Goal: Task Accomplishment & Management: Manage account settings

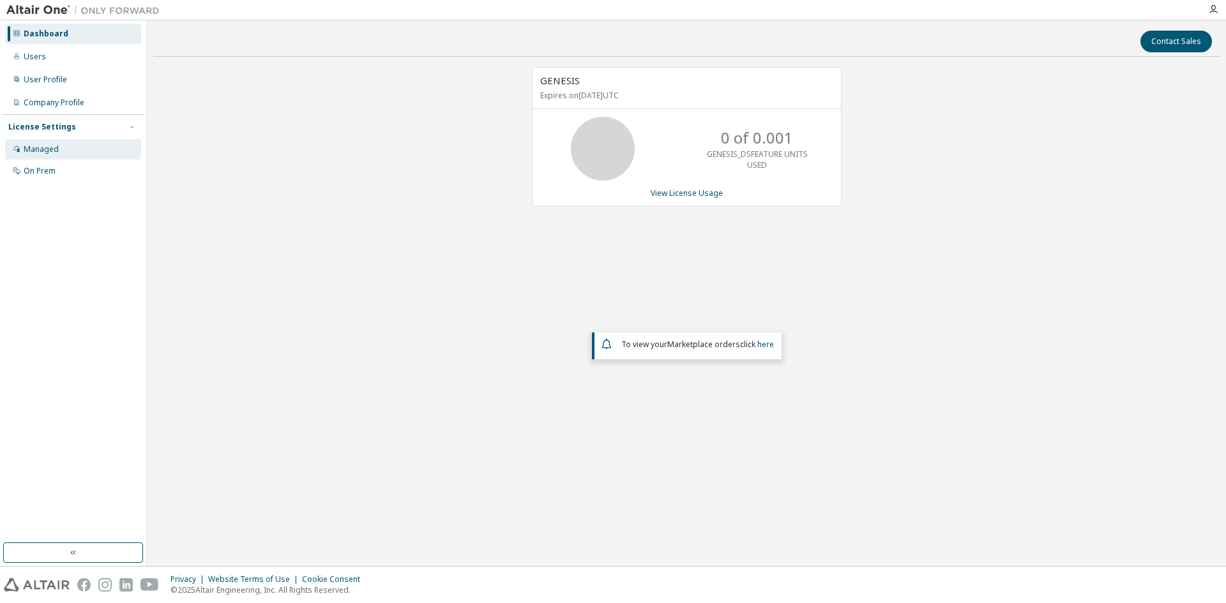
click at [37, 153] on div "Managed" at bounding box center [41, 149] width 35 height 10
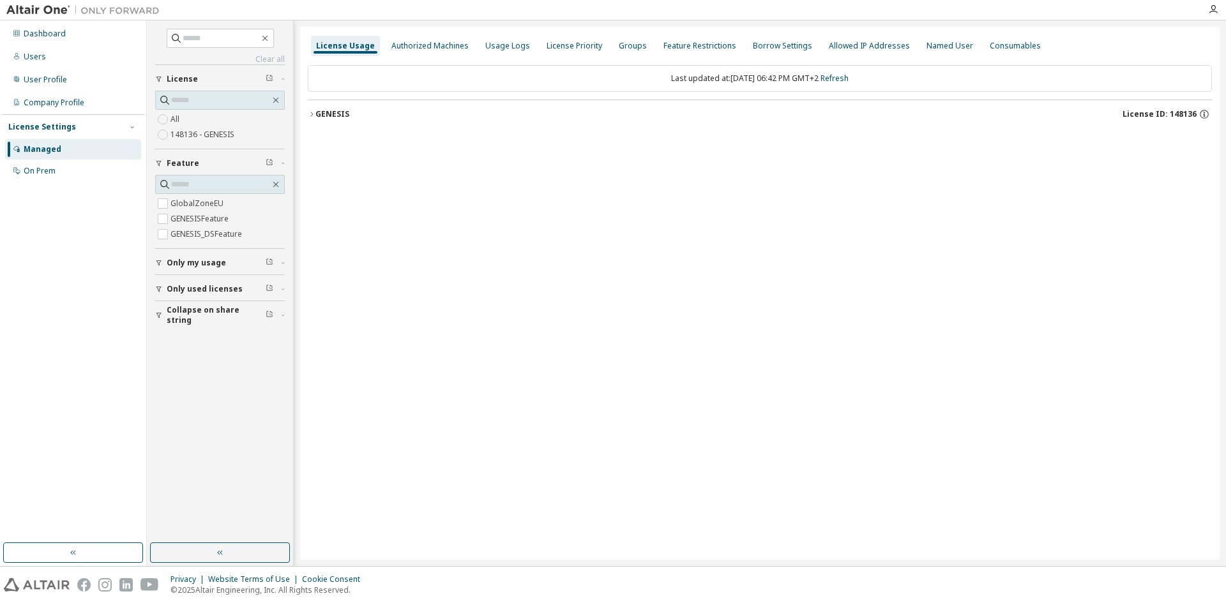
click at [319, 112] on div "GENESIS" at bounding box center [332, 114] width 34 height 10
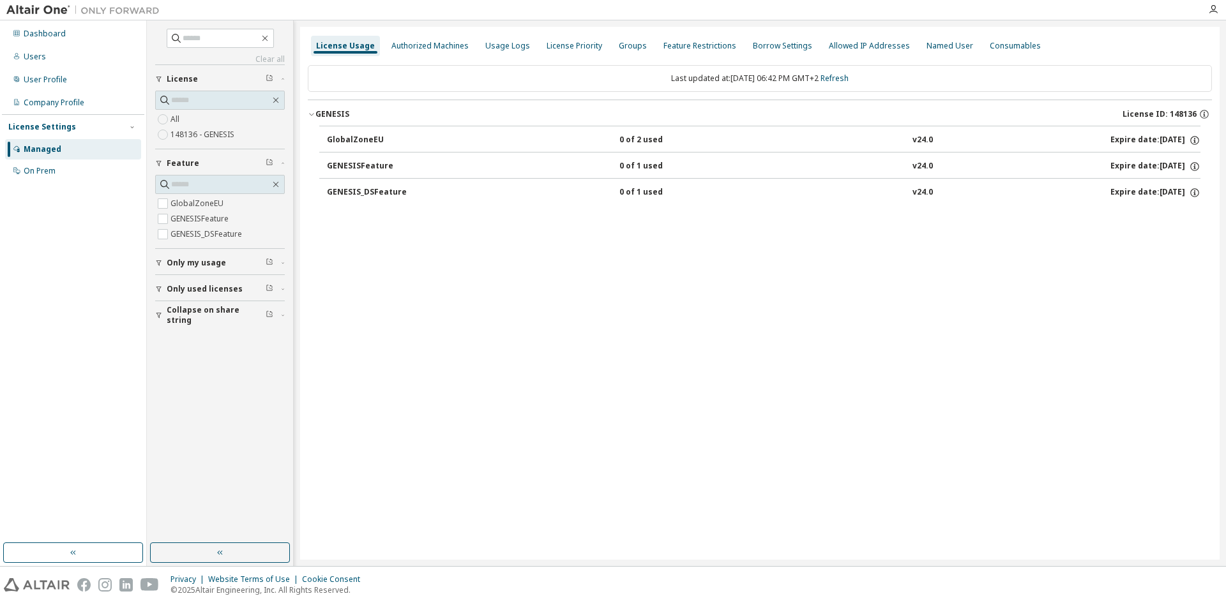
click at [162, 264] on icon "button" at bounding box center [159, 263] width 8 height 8
click at [164, 328] on div "button" at bounding box center [160, 326] width 11 height 8
click at [394, 51] on div "Authorized Machines" at bounding box center [429, 46] width 87 height 20
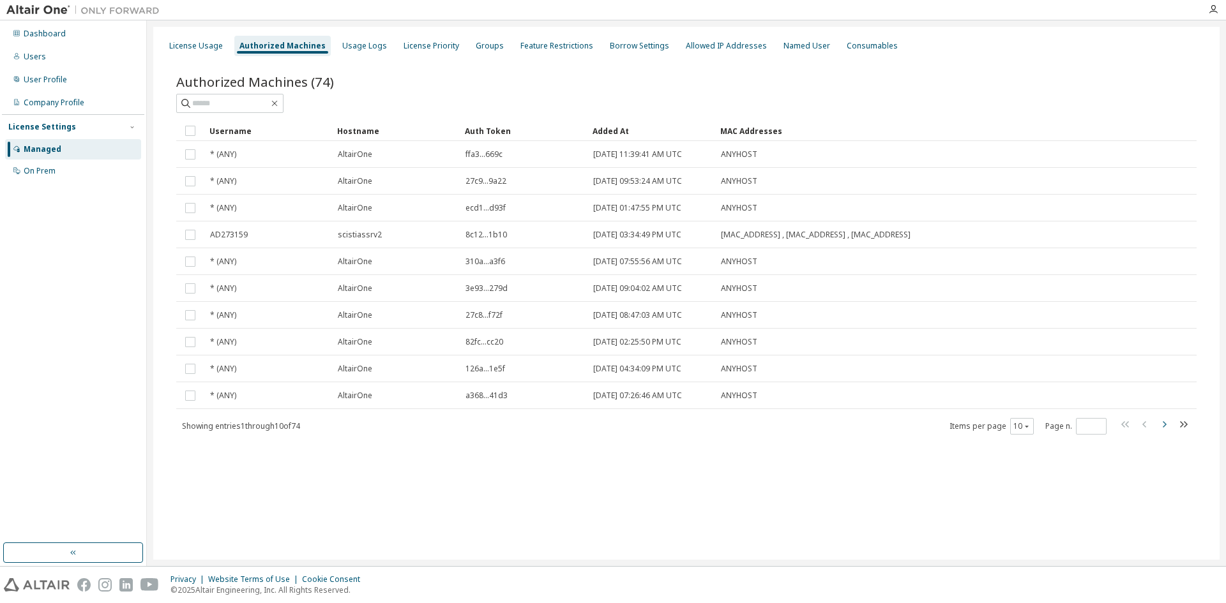
click at [1165, 425] on icon "button" at bounding box center [1164, 424] width 4 height 6
type input "*"
click at [39, 80] on div "User Profile" at bounding box center [45, 80] width 43 height 10
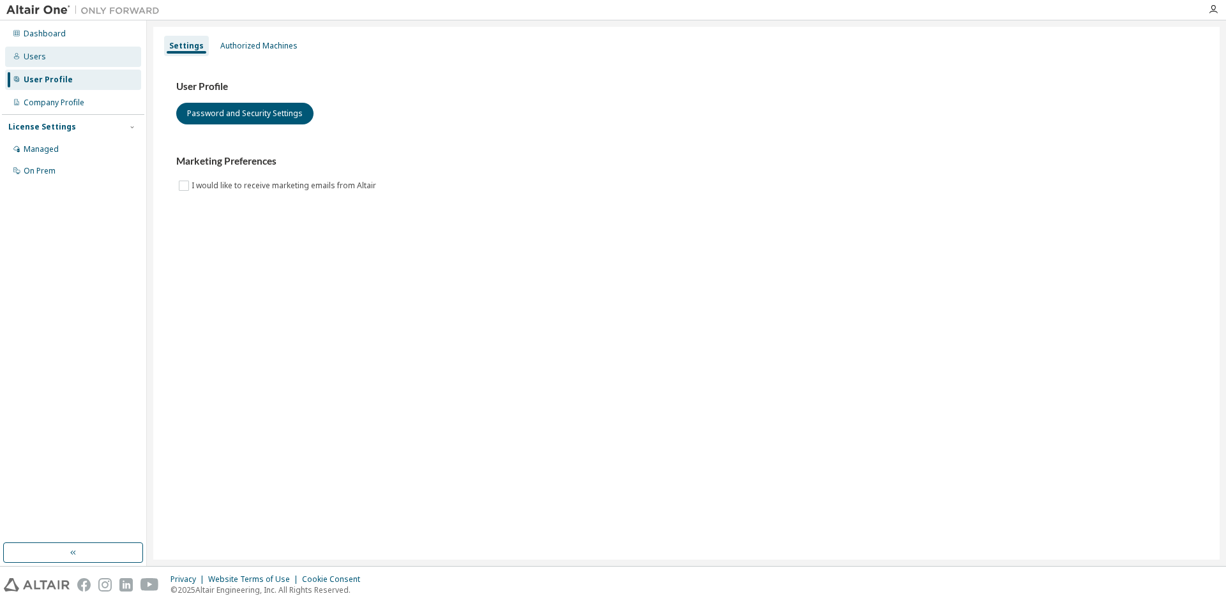
click at [40, 57] on div "Users" at bounding box center [35, 57] width 22 height 10
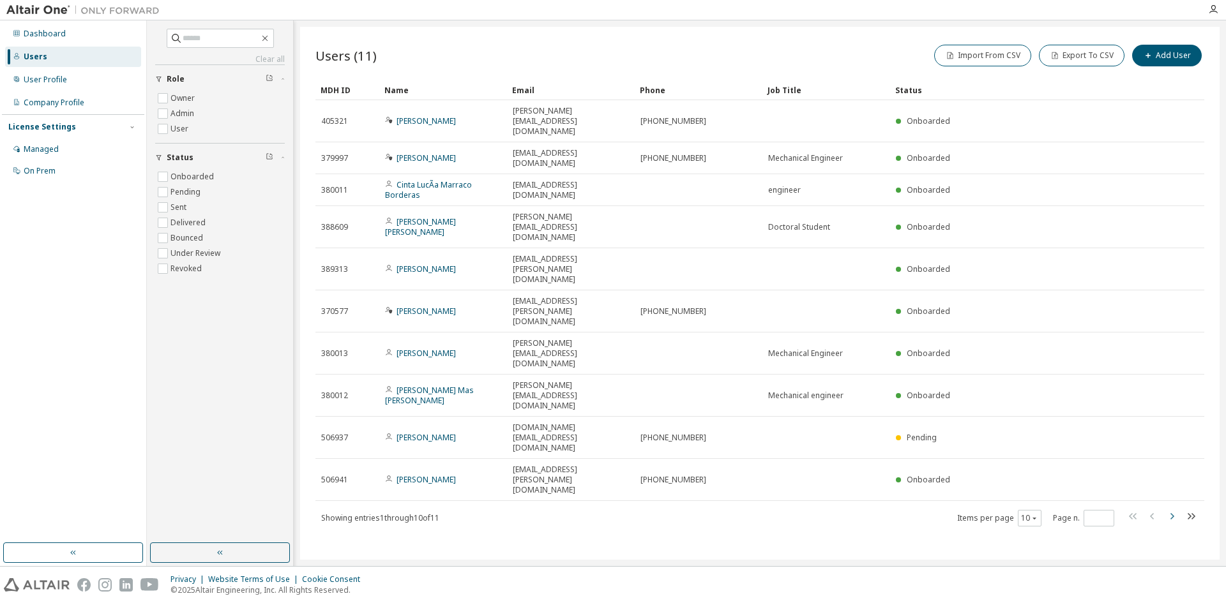
click at [1174, 509] on icon "button" at bounding box center [1171, 516] width 15 height 15
type input "*"
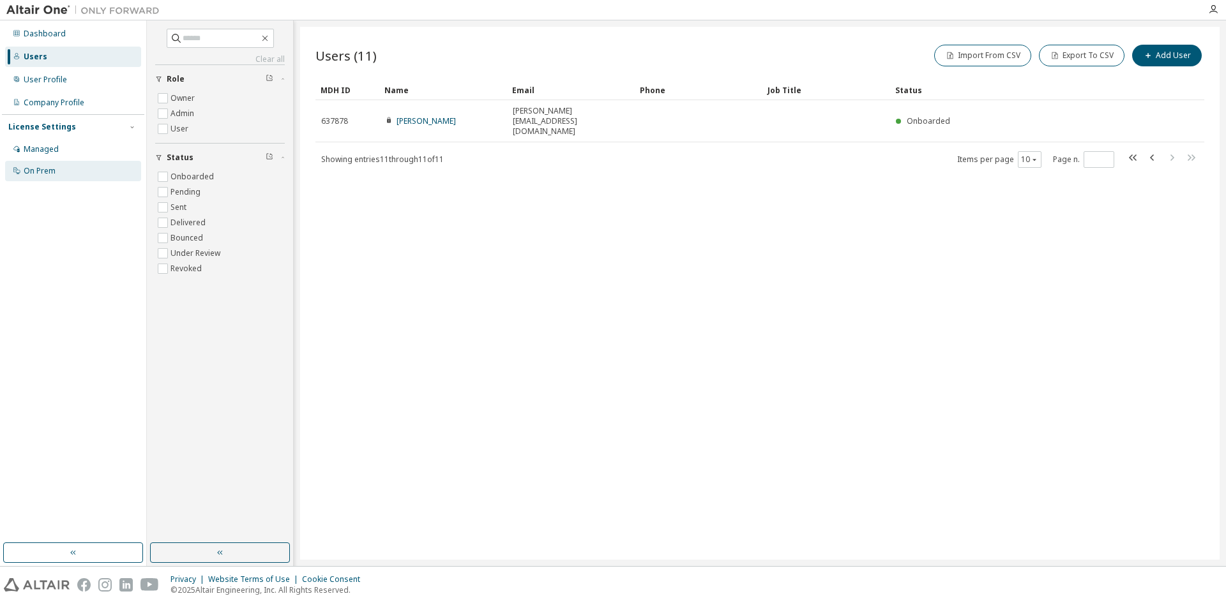
click at [50, 169] on div "On Prem" at bounding box center [40, 171] width 32 height 10
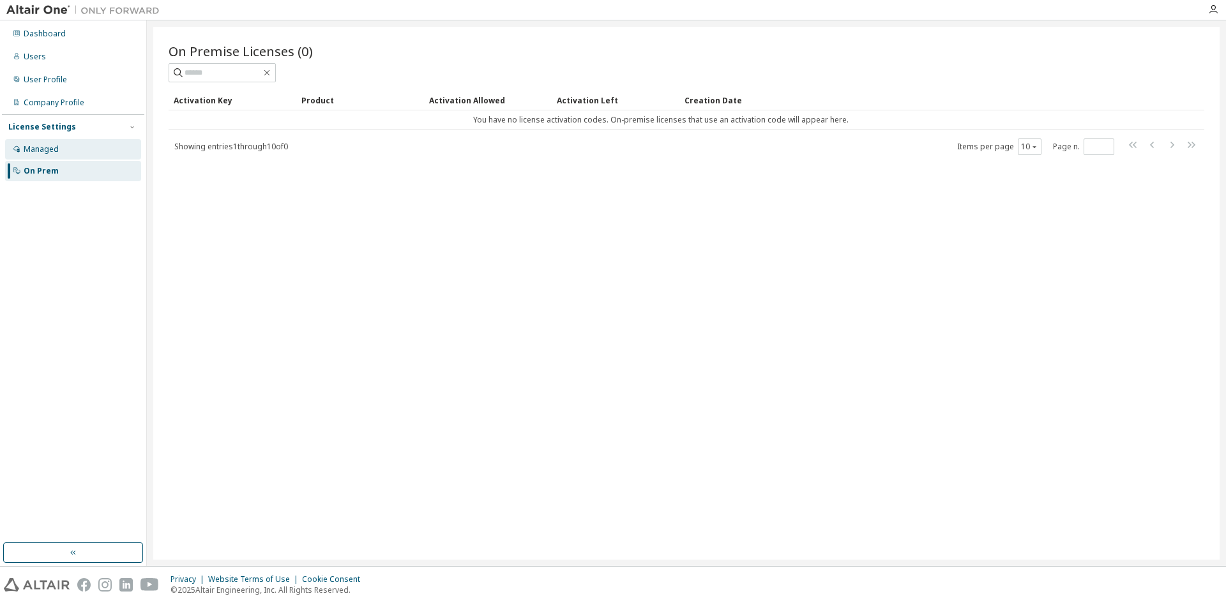
click at [45, 148] on div "Managed" at bounding box center [41, 149] width 35 height 10
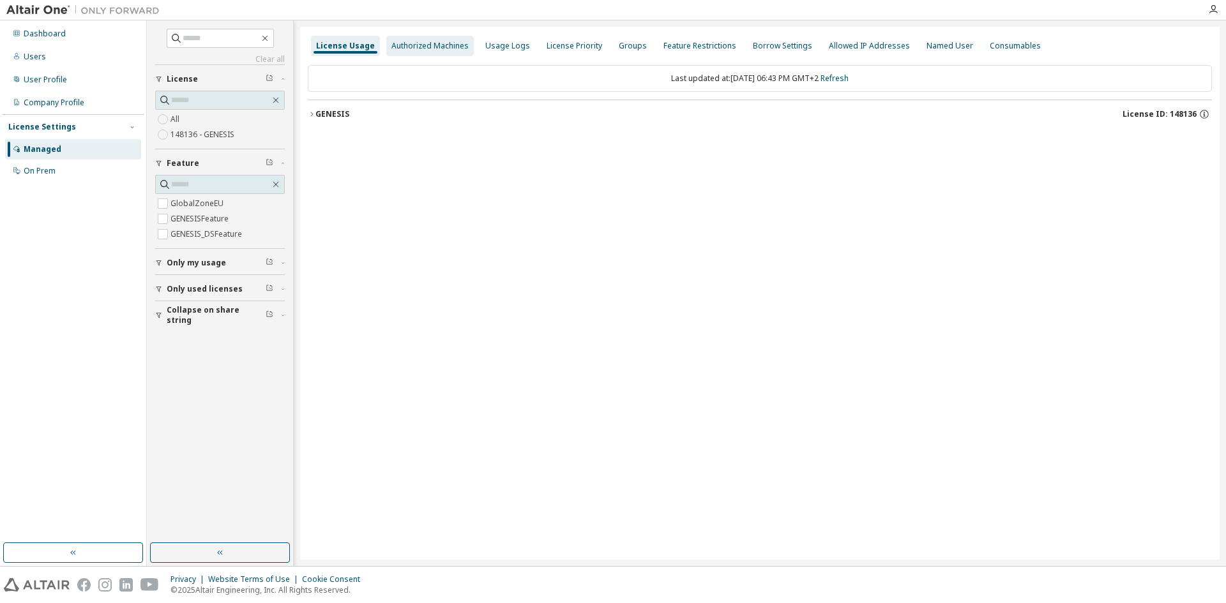
click at [440, 48] on div "Authorized Machines" at bounding box center [429, 46] width 77 height 10
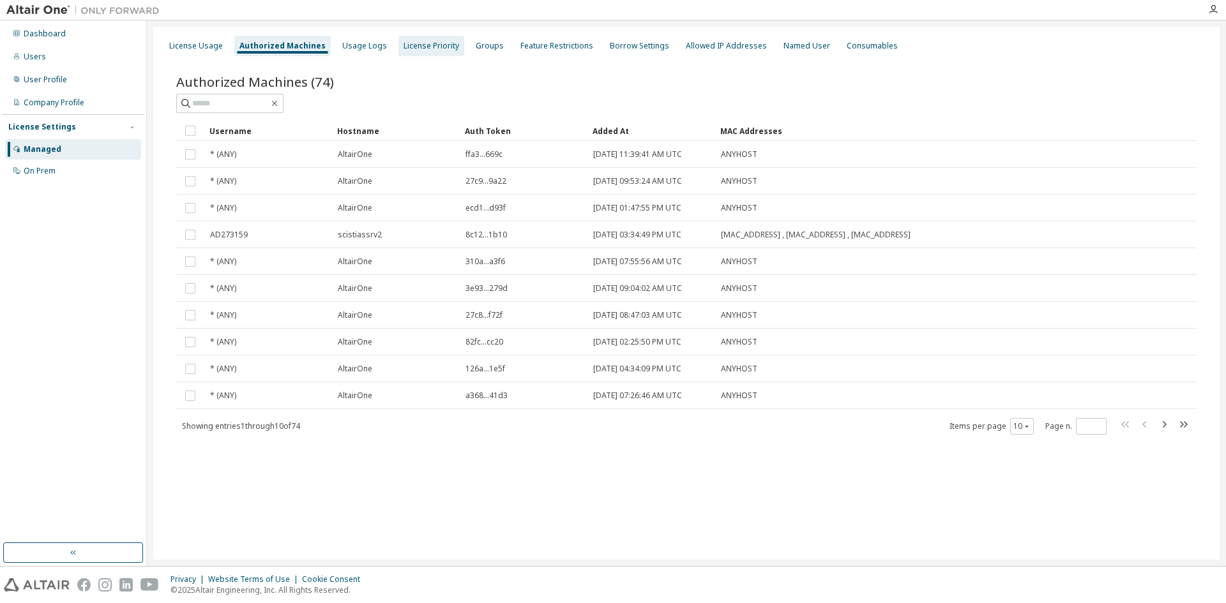
click at [441, 53] on div "License Priority" at bounding box center [431, 46] width 66 height 20
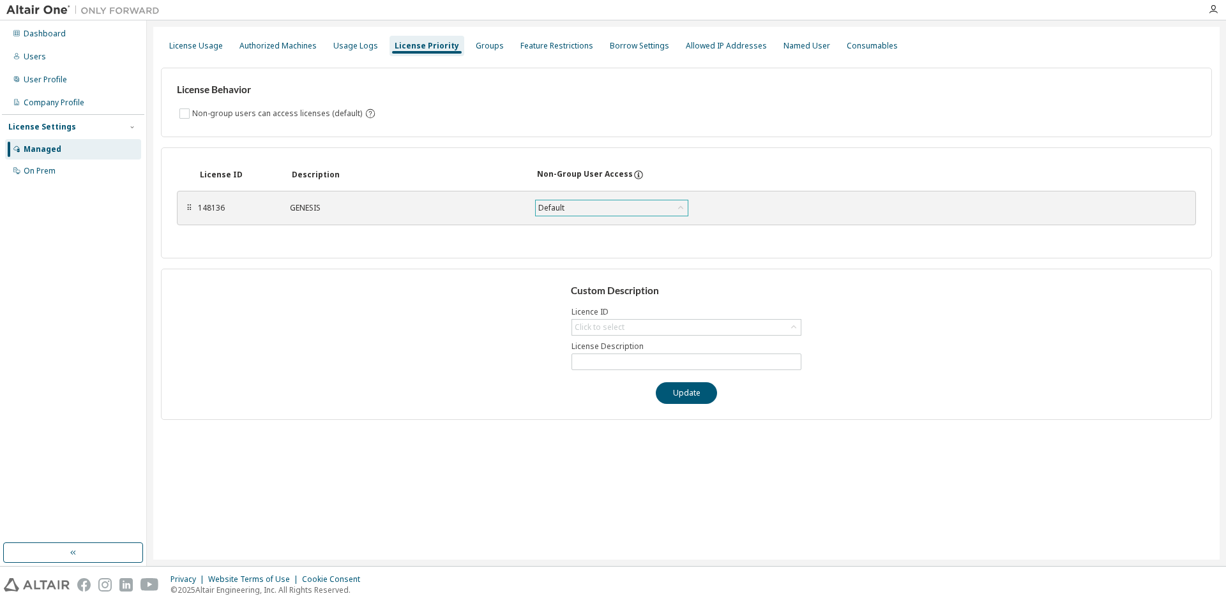
click at [572, 209] on div "Default" at bounding box center [612, 207] width 152 height 15
click at [568, 235] on li "True" at bounding box center [610, 241] width 149 height 17
click at [575, 211] on div "True" at bounding box center [612, 207] width 152 height 15
click at [569, 216] on li "Default" at bounding box center [610, 224] width 149 height 17
click at [526, 47] on div "Feature Restrictions" at bounding box center [556, 46] width 73 height 10
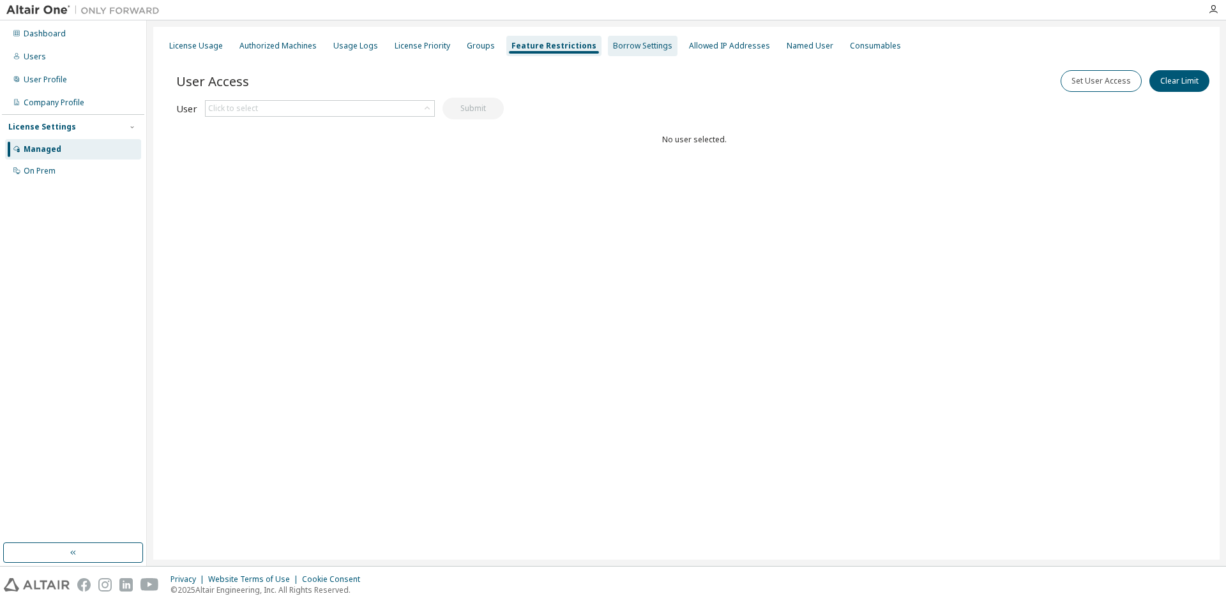
click at [608, 50] on div "Borrow Settings" at bounding box center [643, 46] width 70 height 20
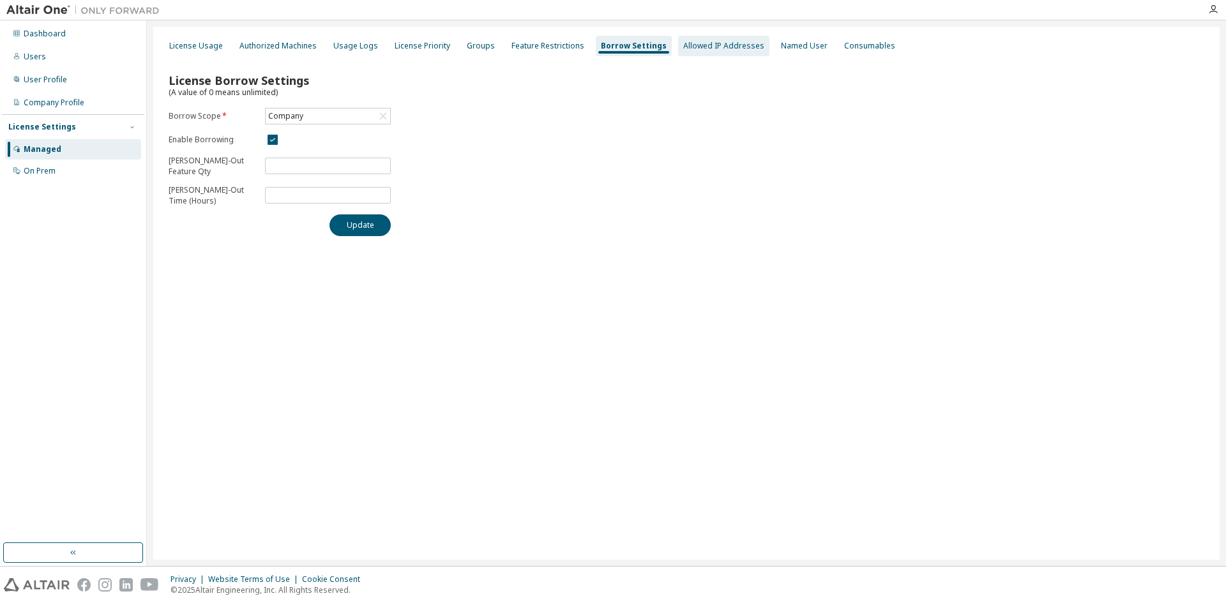
click at [683, 48] on div "Allowed IP Addresses" at bounding box center [723, 46] width 81 height 10
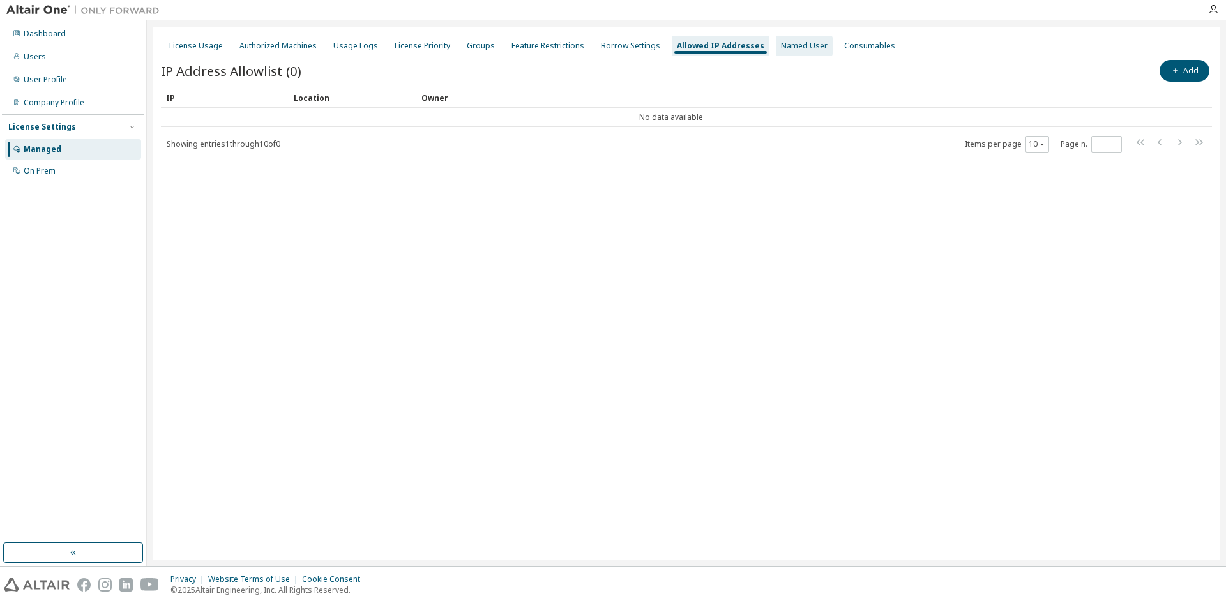
click at [781, 50] on div "Named User" at bounding box center [804, 46] width 47 height 10
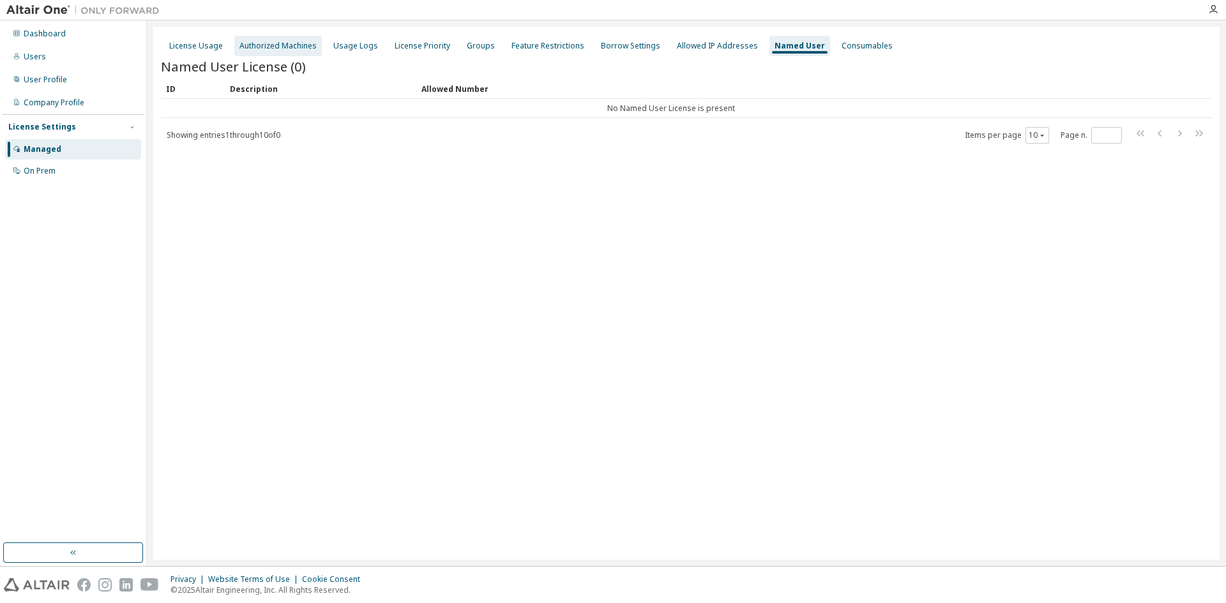
click at [288, 48] on div "Authorized Machines" at bounding box center [277, 46] width 77 height 10
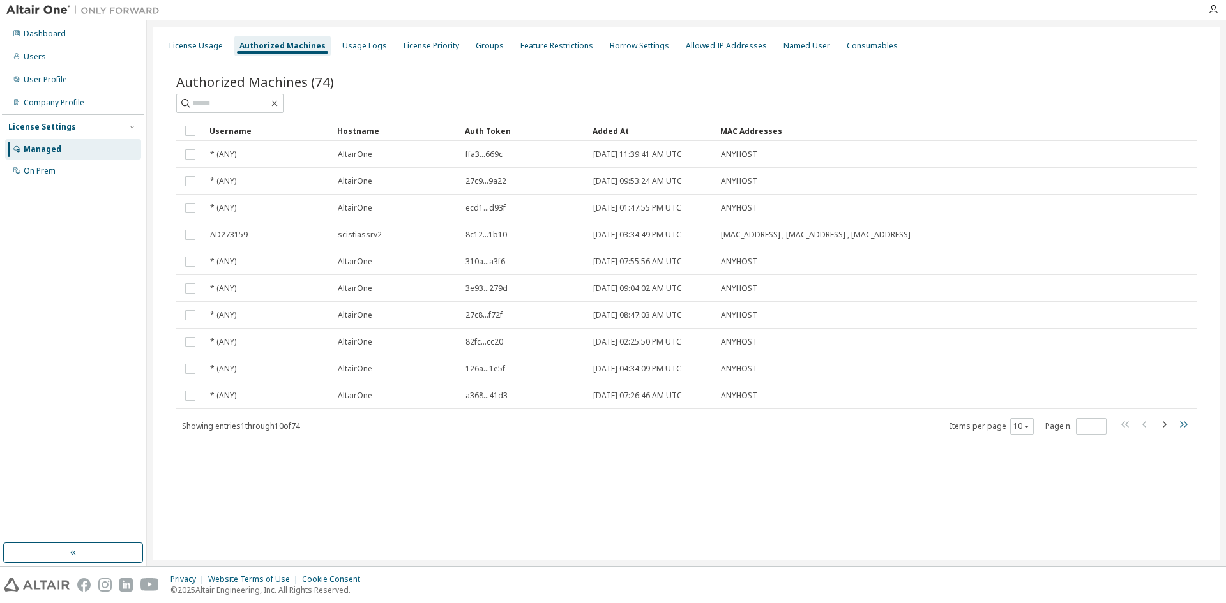
click at [1180, 426] on icon "button" at bounding box center [1182, 424] width 15 height 15
type input "*"
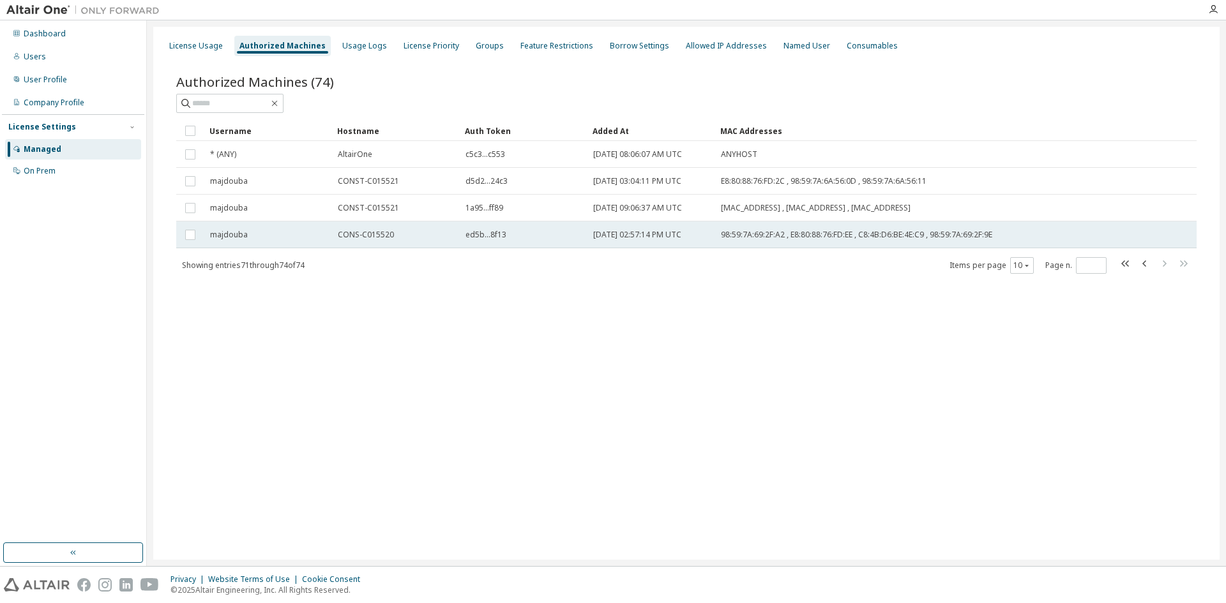
click at [877, 241] on td "98:59:7A:69:2F:A2 , E8:80:88:76:FD:EE , C8:4B:D6:BE:4E:C9 , 98:59:7A:69:2F:9E" at bounding box center [891, 235] width 352 height 27
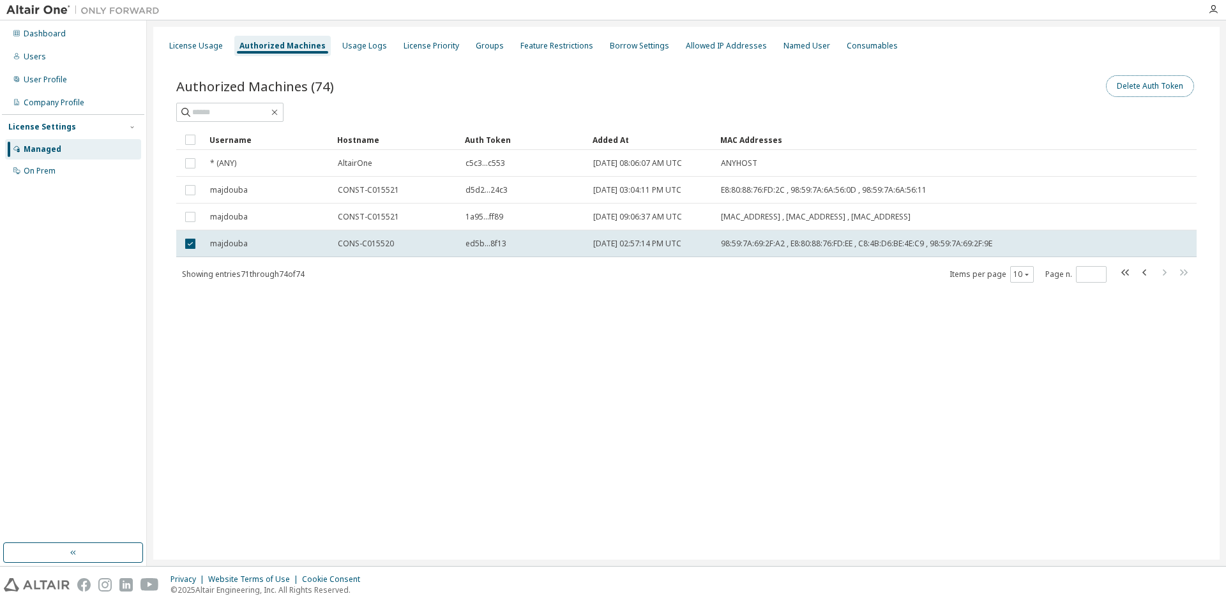
click at [1136, 90] on button "Delete Auth Token" at bounding box center [1150, 86] width 88 height 22
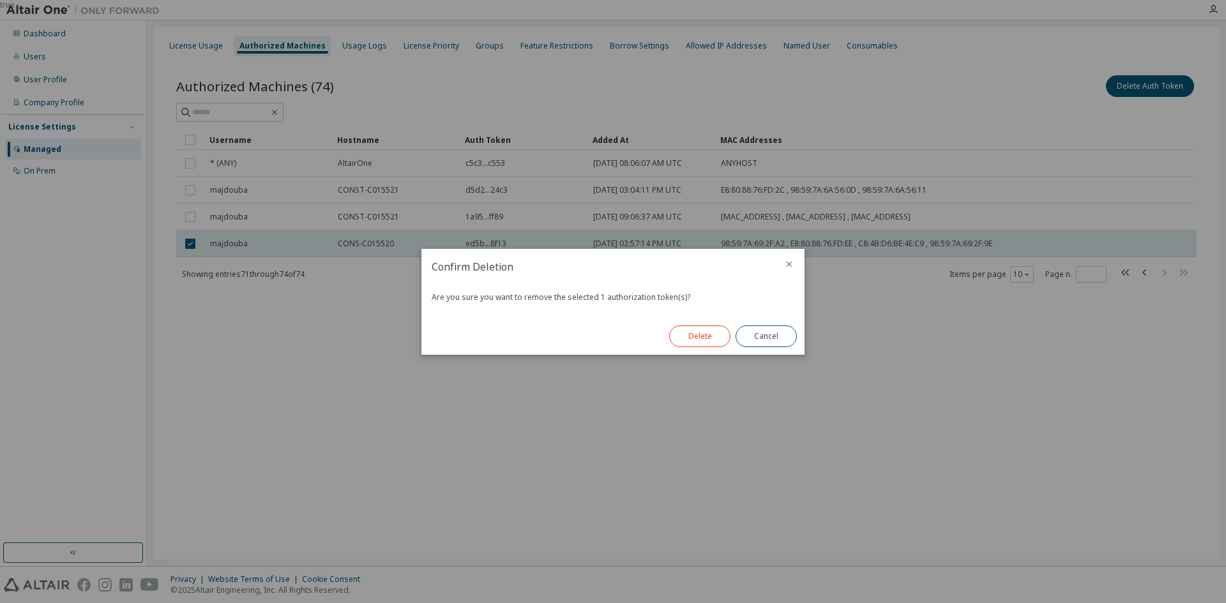
click at [705, 347] on button "Delete" at bounding box center [699, 337] width 61 height 22
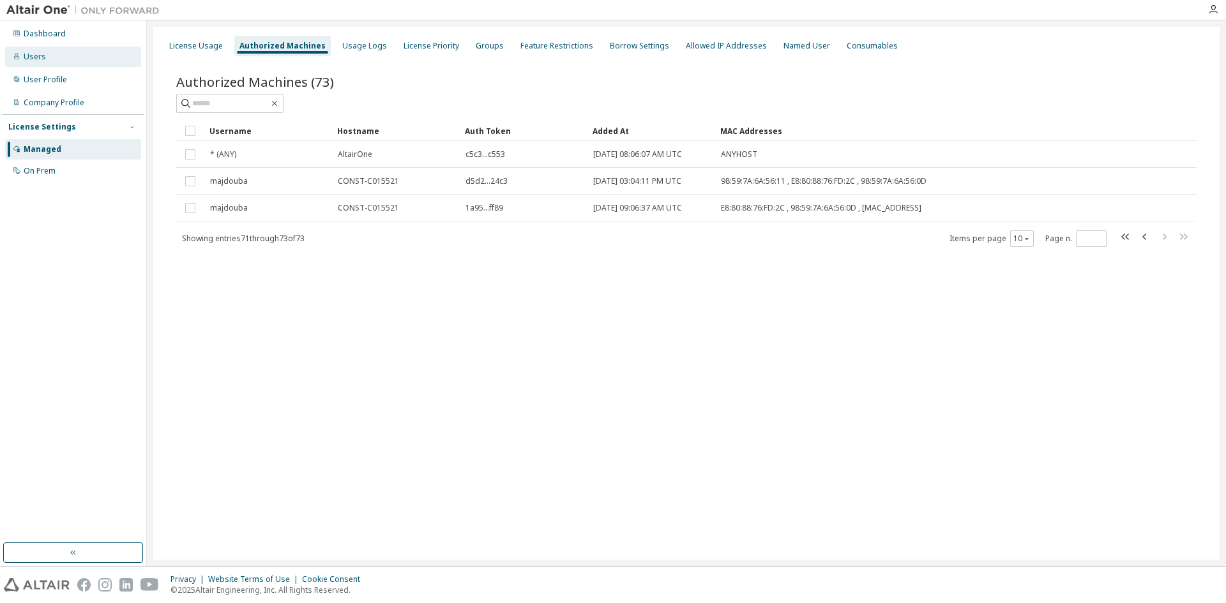
click at [47, 62] on div "Users" at bounding box center [73, 57] width 136 height 20
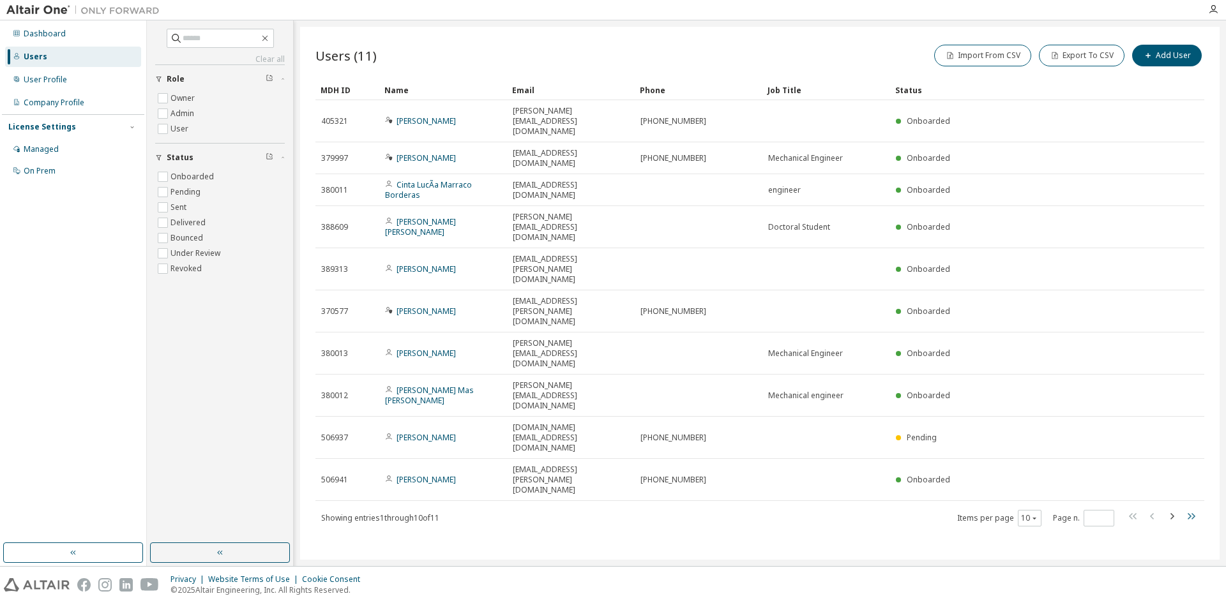
click at [1185, 509] on icon "button" at bounding box center [1190, 516] width 15 height 15
type input "*"
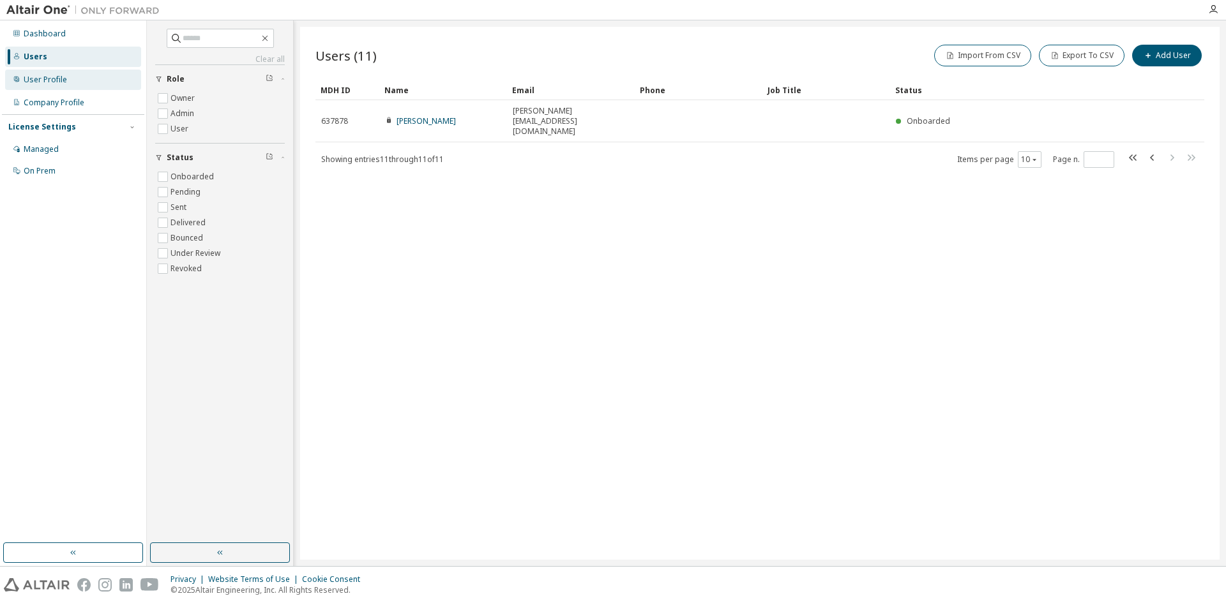
click at [45, 82] on div "User Profile" at bounding box center [45, 80] width 43 height 10
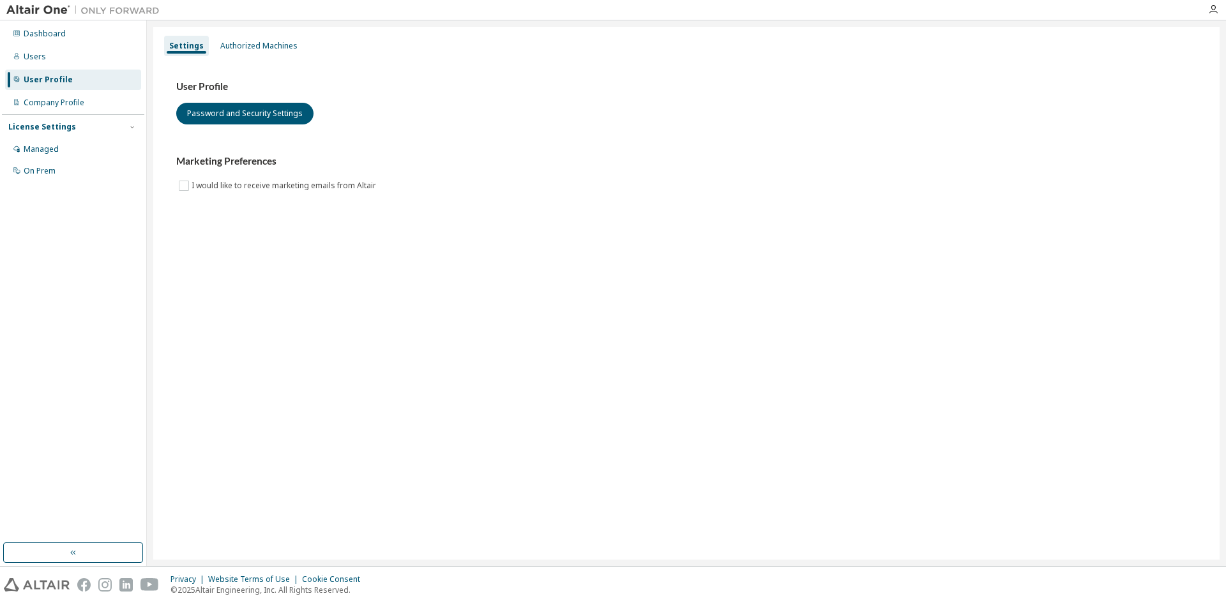
click at [40, 139] on div "License Settings Managed On Prem" at bounding box center [73, 148] width 142 height 68
click at [40, 147] on div "Managed" at bounding box center [41, 149] width 35 height 10
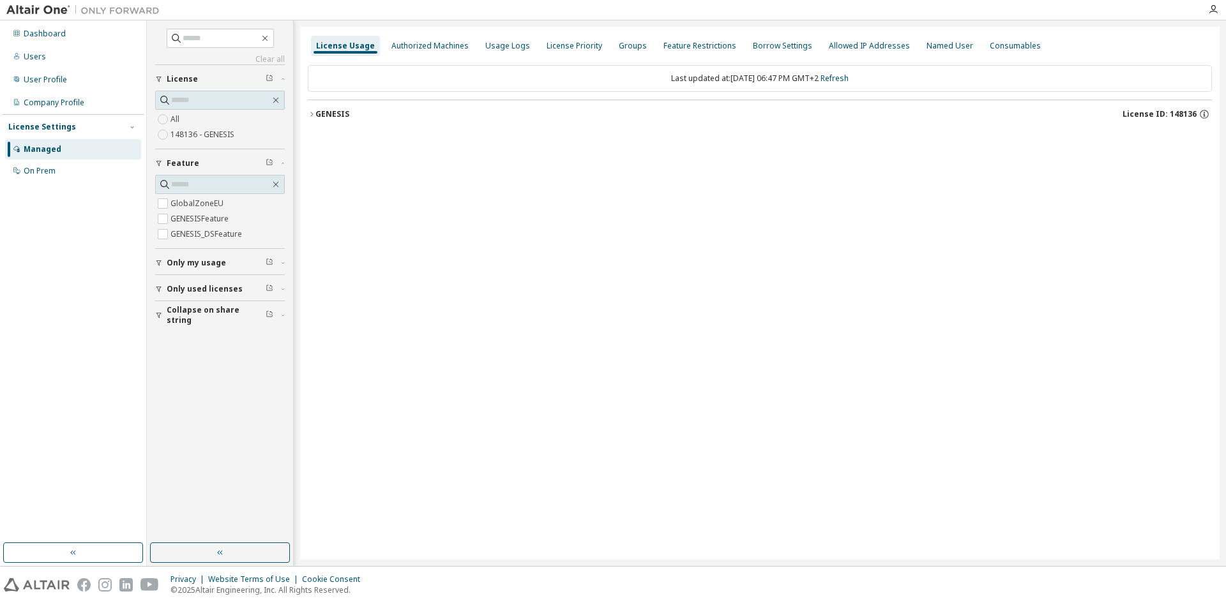
click at [315, 110] on div "GENESIS" at bounding box center [332, 114] width 34 height 10
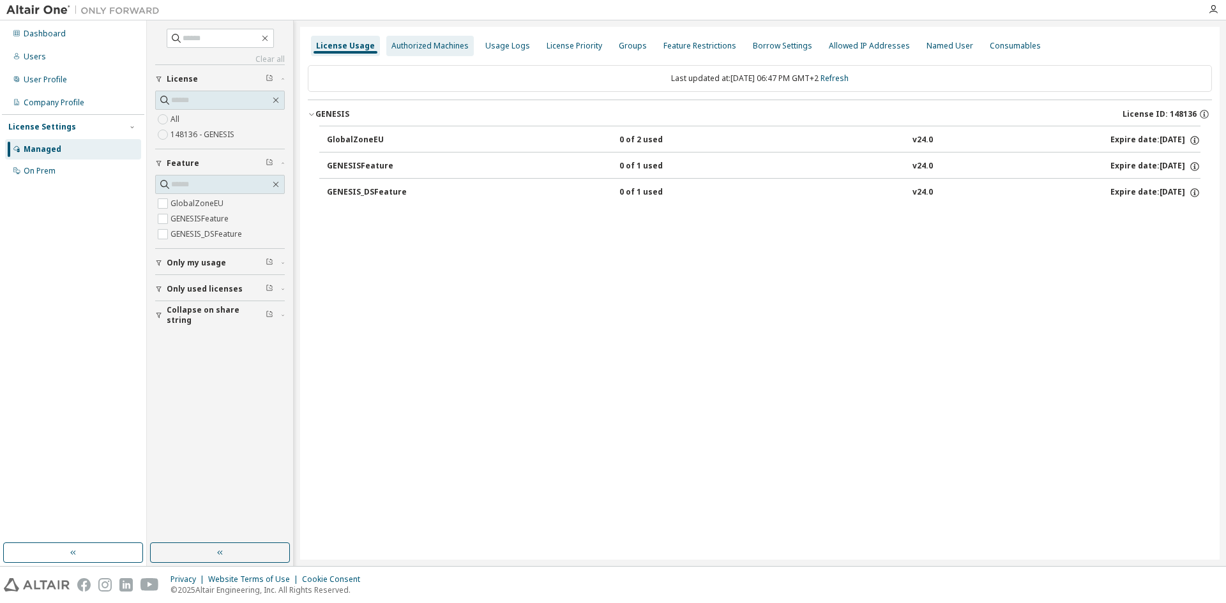
click at [436, 41] on div "Authorized Machines" at bounding box center [429, 46] width 77 height 10
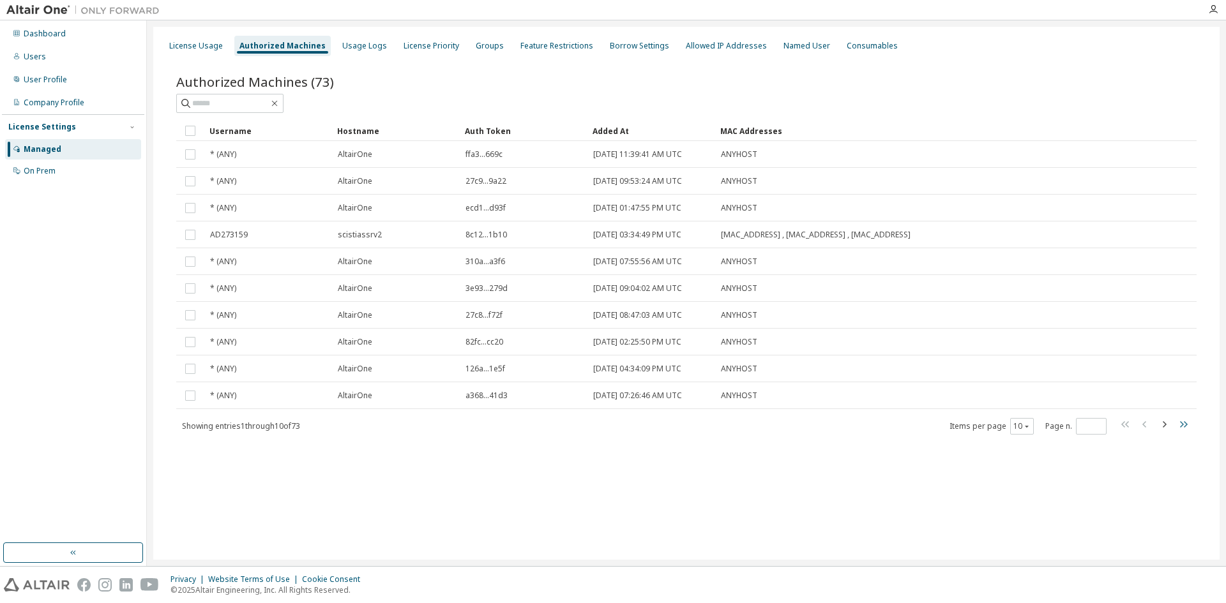
click at [1177, 427] on icon "button" at bounding box center [1182, 424] width 15 height 15
type input "*"
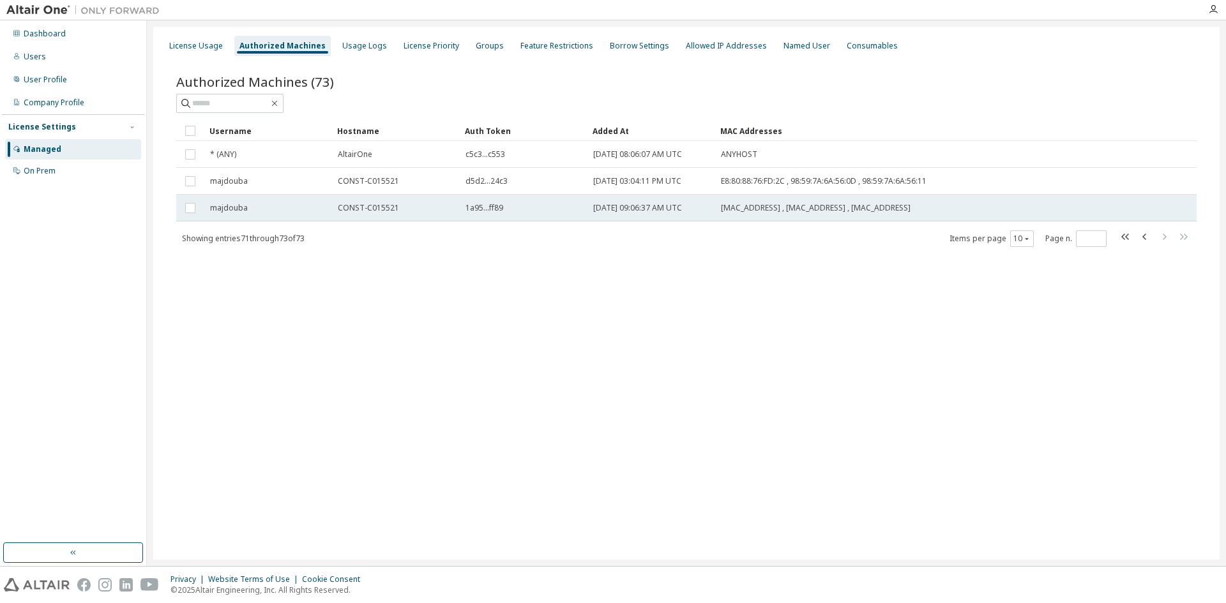
click at [407, 211] on div "CONST-C015521" at bounding box center [396, 208] width 116 height 10
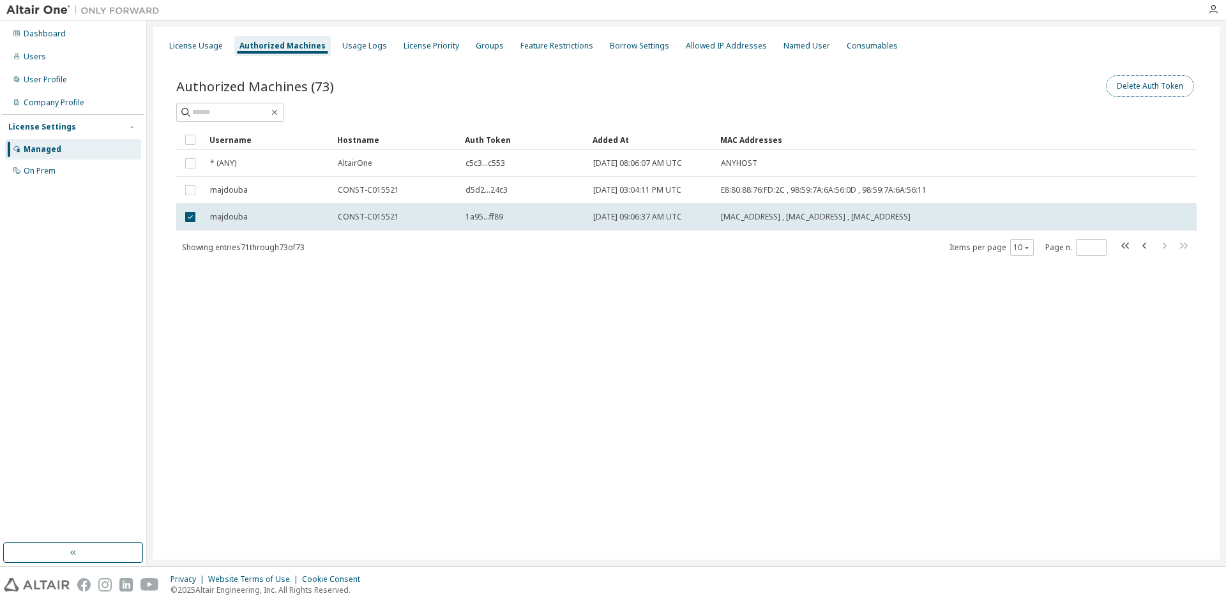
click at [1150, 92] on button "Delete Auth Token" at bounding box center [1150, 86] width 88 height 22
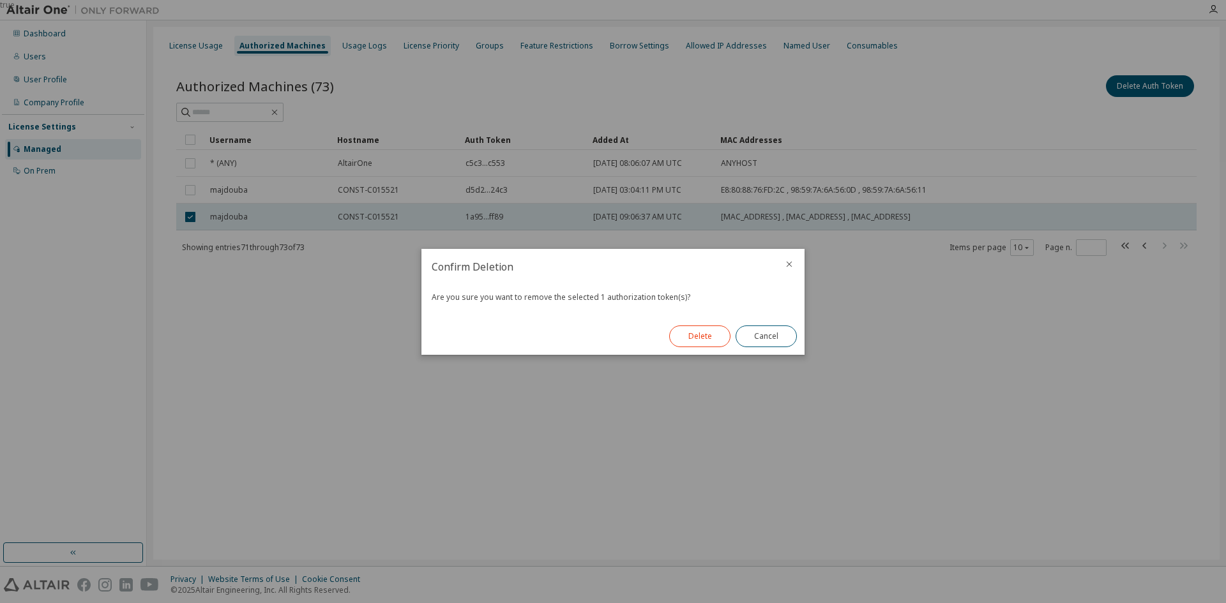
click at [696, 342] on button "Delete" at bounding box center [699, 337] width 61 height 22
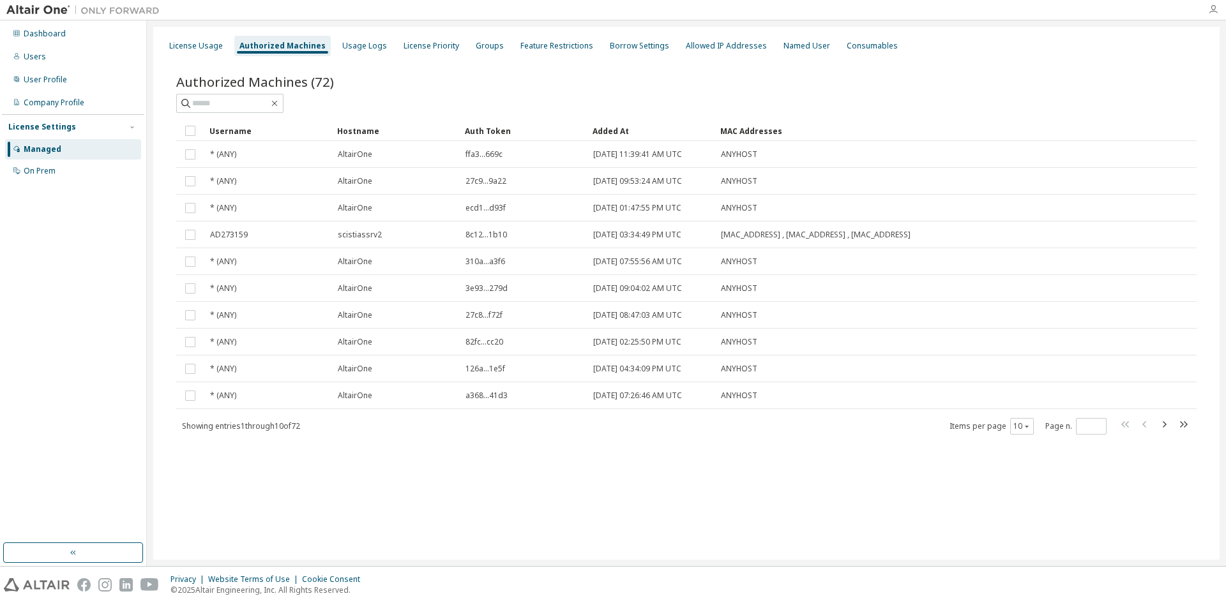
click at [1210, 10] on icon "button" at bounding box center [1213, 9] width 10 height 10
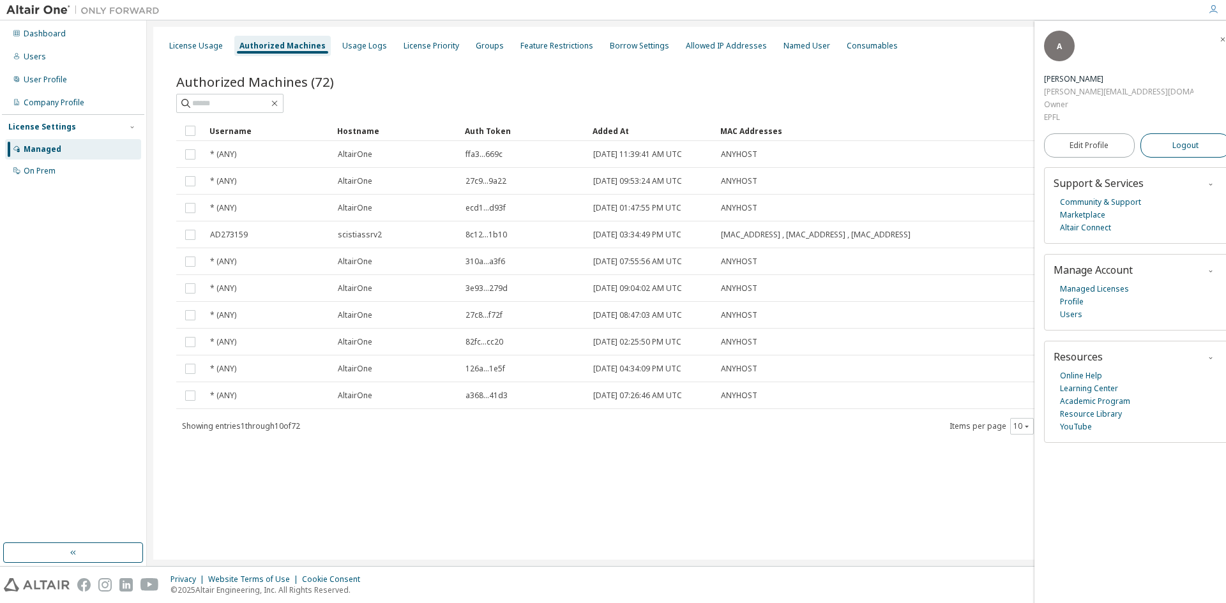
click at [1173, 139] on span "Logout" at bounding box center [1185, 145] width 26 height 13
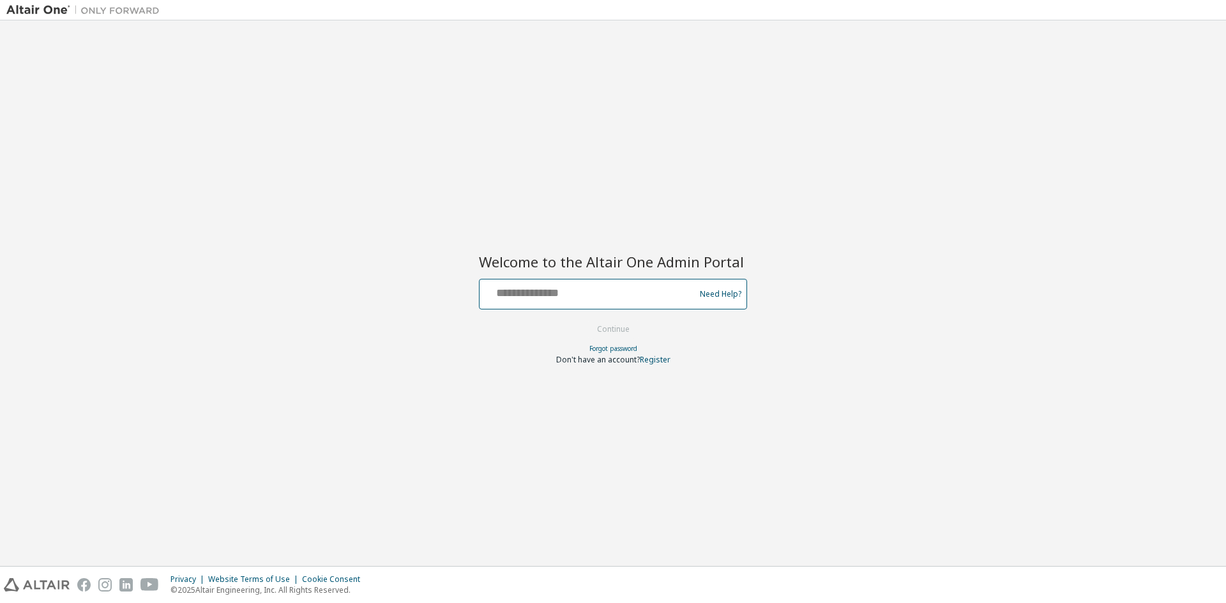
drag, startPoint x: 515, startPoint y: 295, endPoint x: 525, endPoint y: 304, distance: 14.1
click at [515, 295] on input "text" at bounding box center [589, 291] width 209 height 19
type input "**********"
click at [630, 326] on button "Continue" at bounding box center [612, 329] width 59 height 19
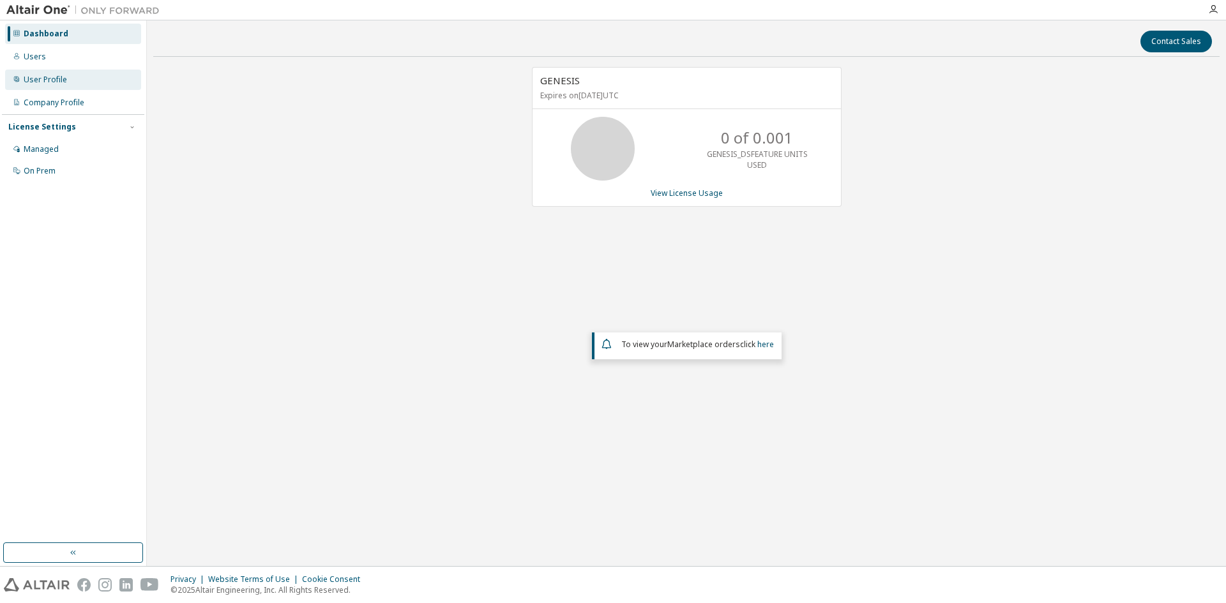
click at [51, 84] on div "User Profile" at bounding box center [45, 80] width 43 height 10
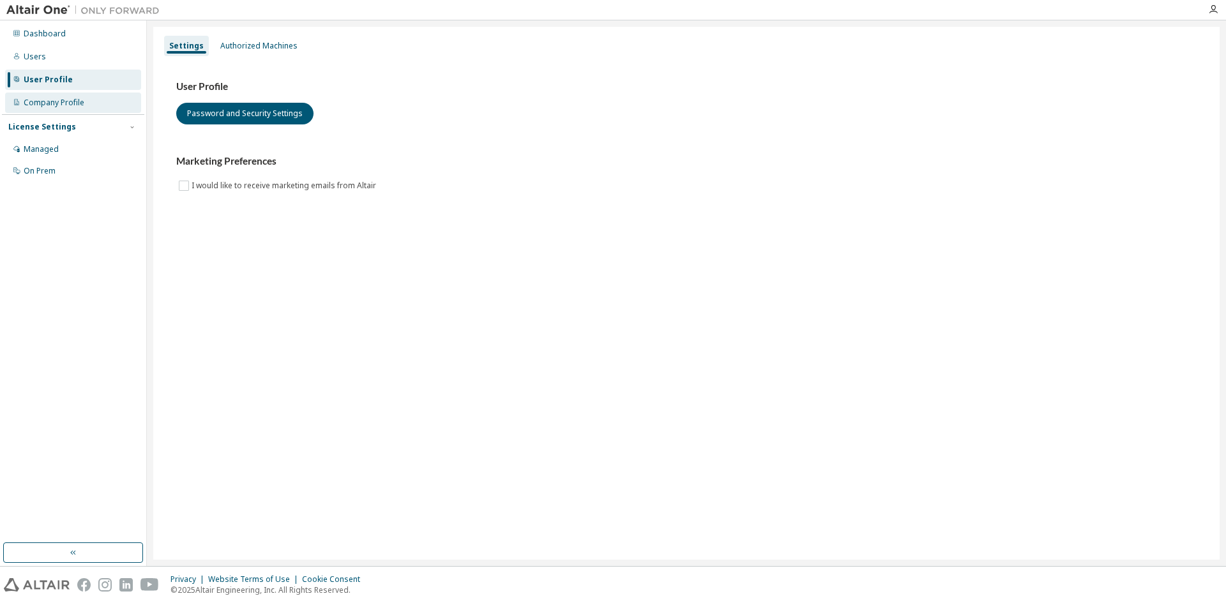
click at [59, 100] on div "Company Profile" at bounding box center [54, 103] width 61 height 10
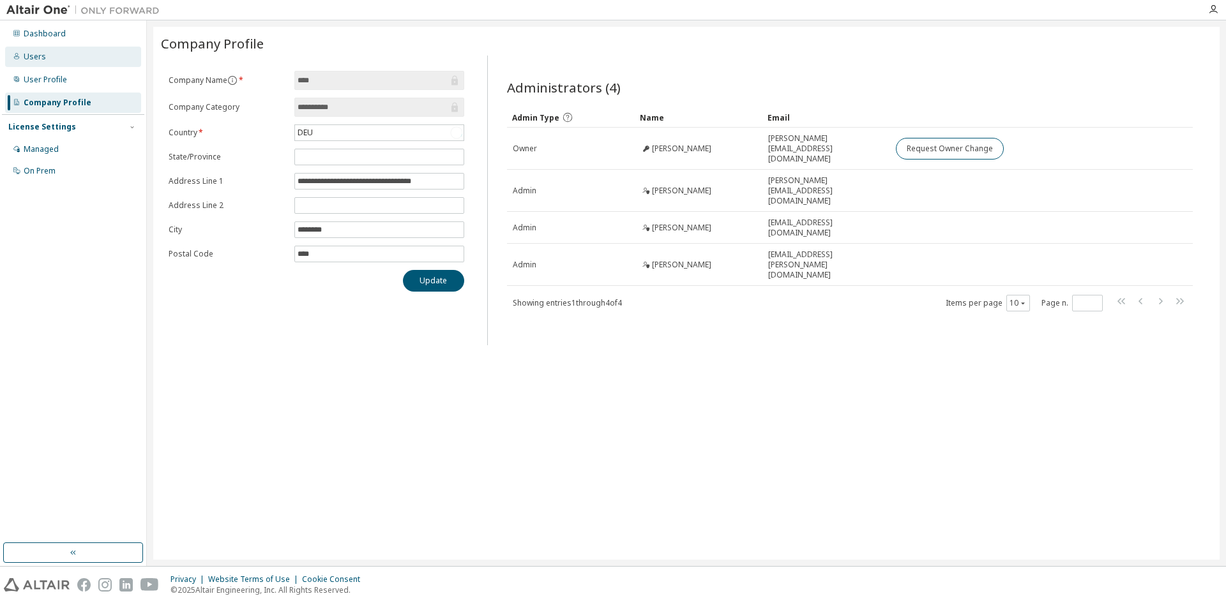
click at [59, 58] on div "Users" at bounding box center [73, 57] width 136 height 20
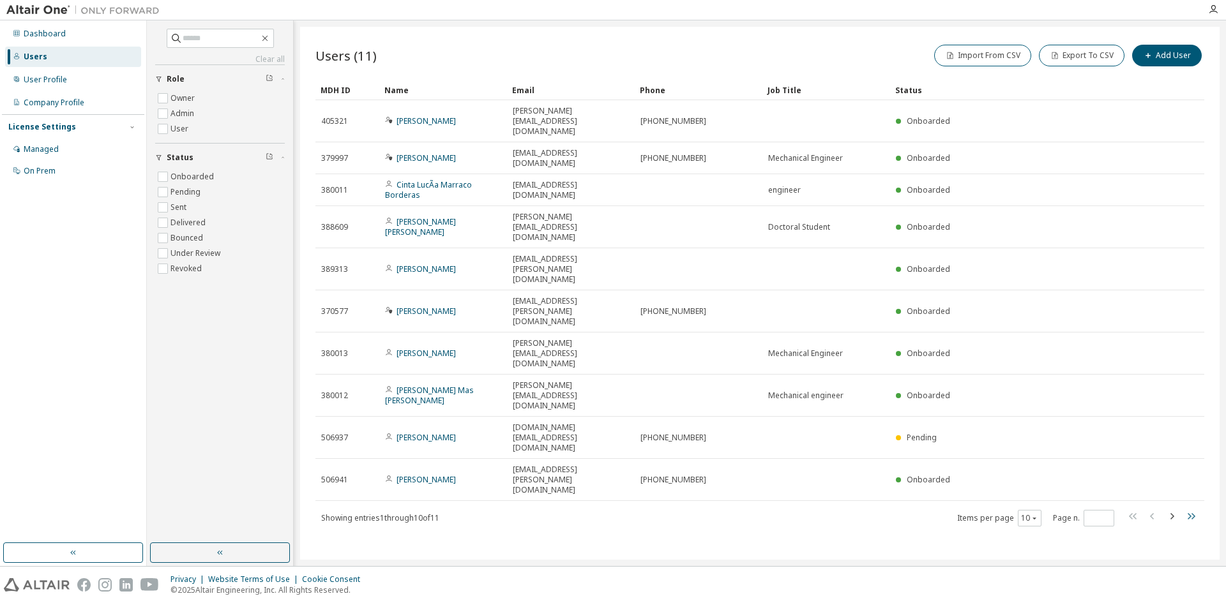
click at [1185, 509] on icon "button" at bounding box center [1190, 516] width 15 height 15
type input "*"
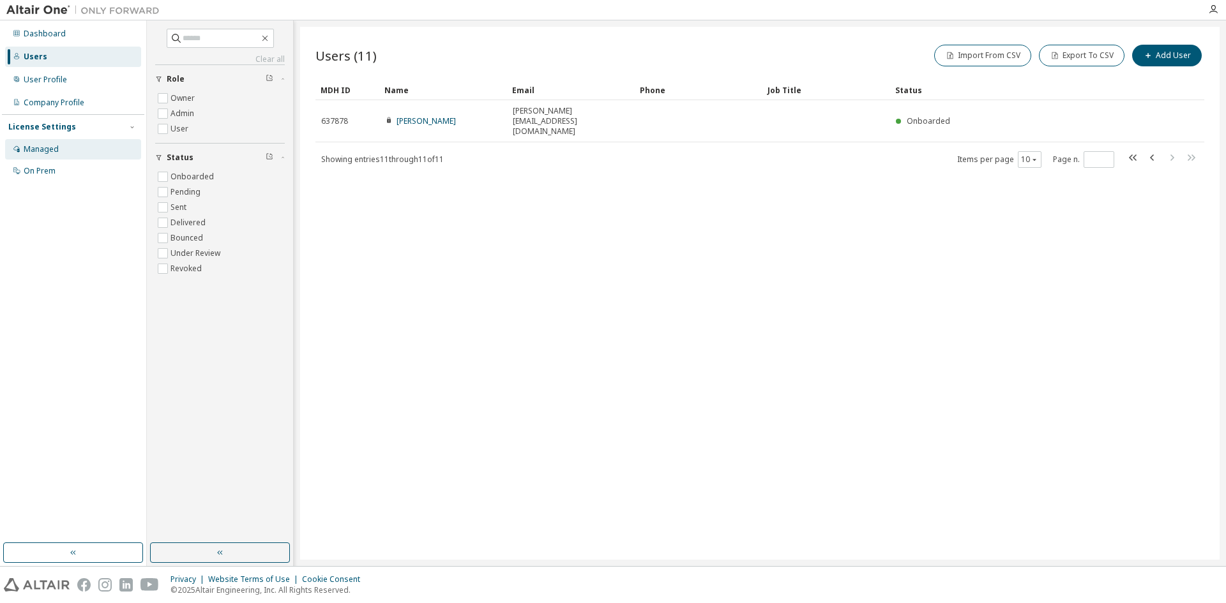
click at [31, 155] on div "Managed" at bounding box center [73, 149] width 136 height 20
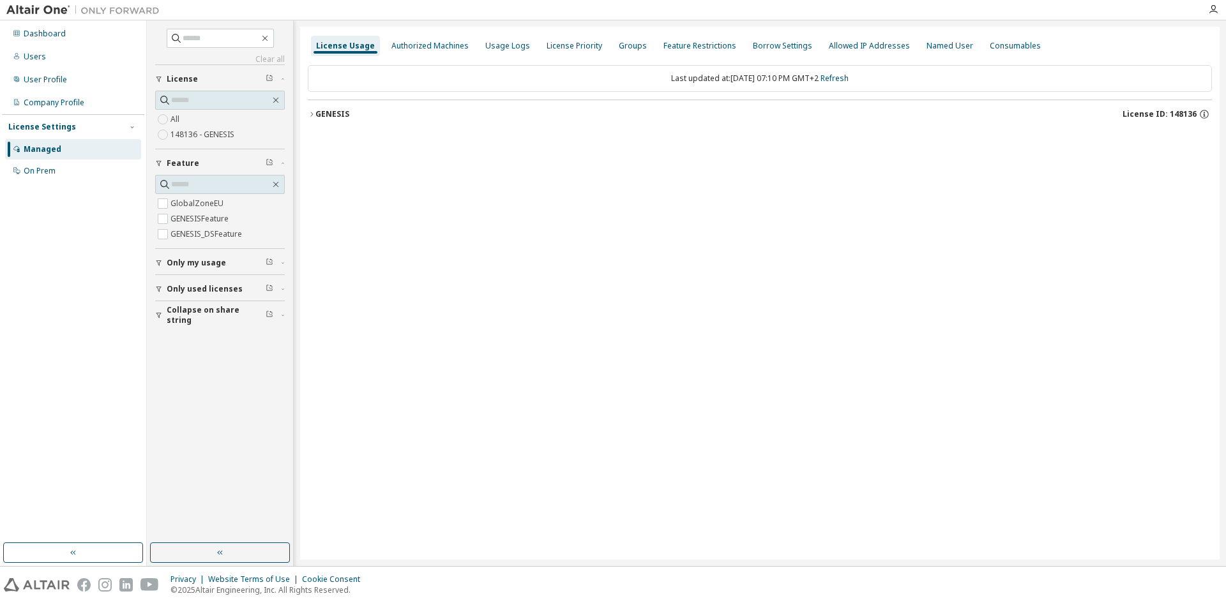
click at [202, 269] on button "Only my usage" at bounding box center [220, 263] width 130 height 28
click at [197, 325] on span "Only used licenses" at bounding box center [205, 326] width 76 height 10
click at [389, 57] on div "Last updated at: Wed 2025-10-01 07:10 PM GMT+2 Refresh" at bounding box center [760, 106] width 904 height 98
click at [399, 52] on div "Authorized Machines" at bounding box center [429, 46] width 87 height 20
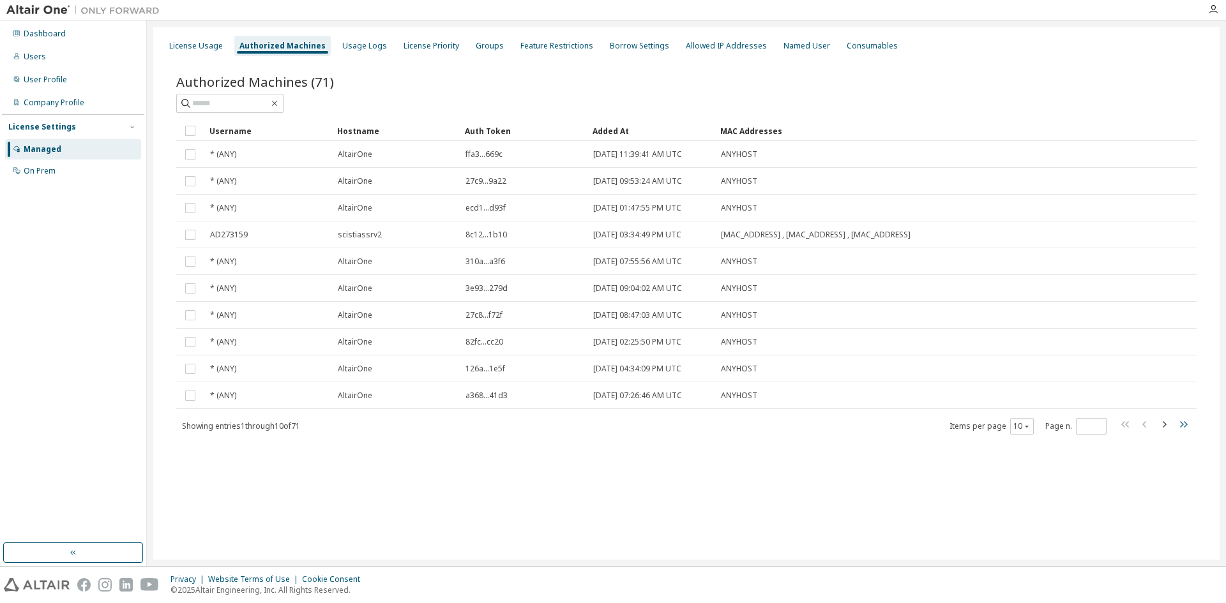
click at [1180, 426] on icon "button" at bounding box center [1182, 424] width 15 height 15
type input "*"
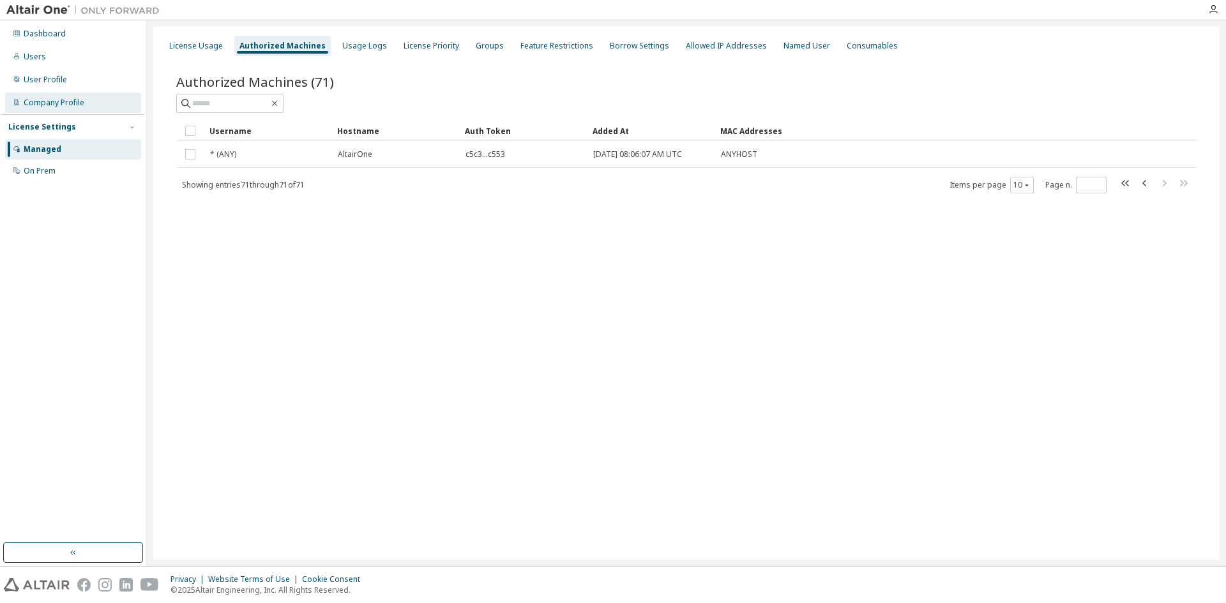
click at [52, 110] on div "Company Profile" at bounding box center [73, 103] width 136 height 20
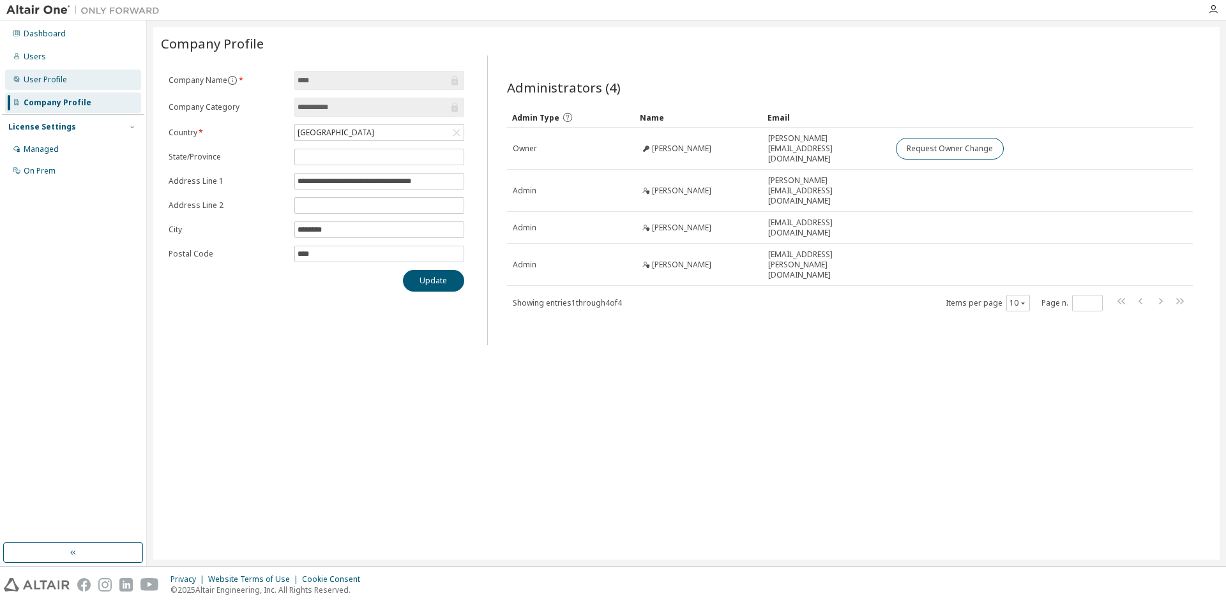
click at [49, 89] on div "User Profile" at bounding box center [73, 80] width 136 height 20
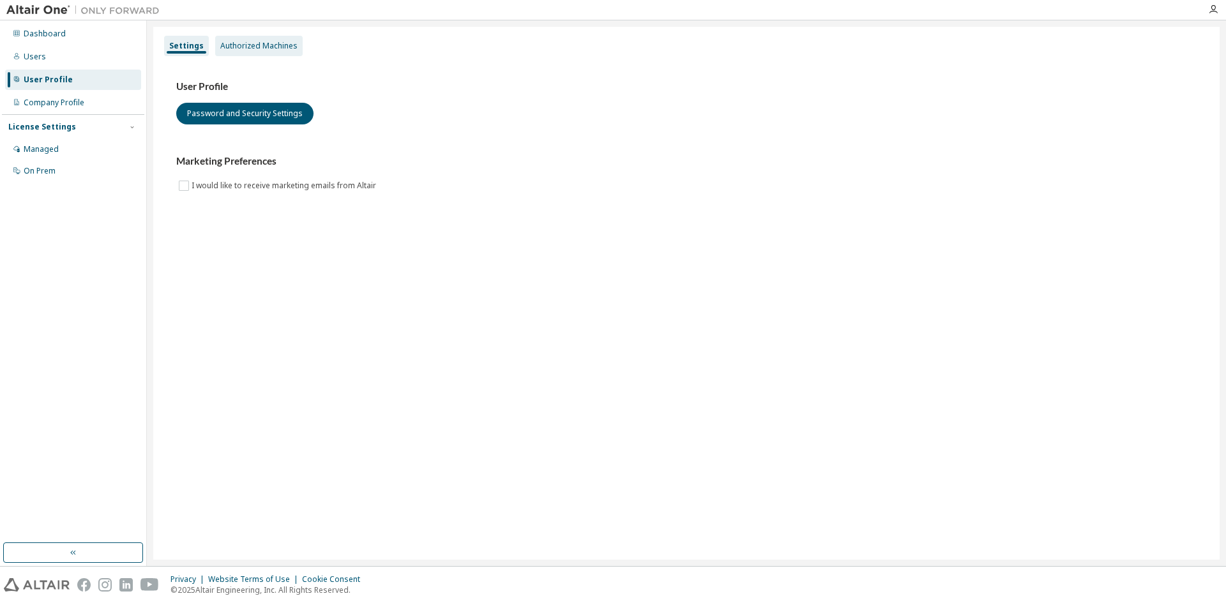
click at [225, 55] on div "Authorized Machines" at bounding box center [258, 46] width 87 height 20
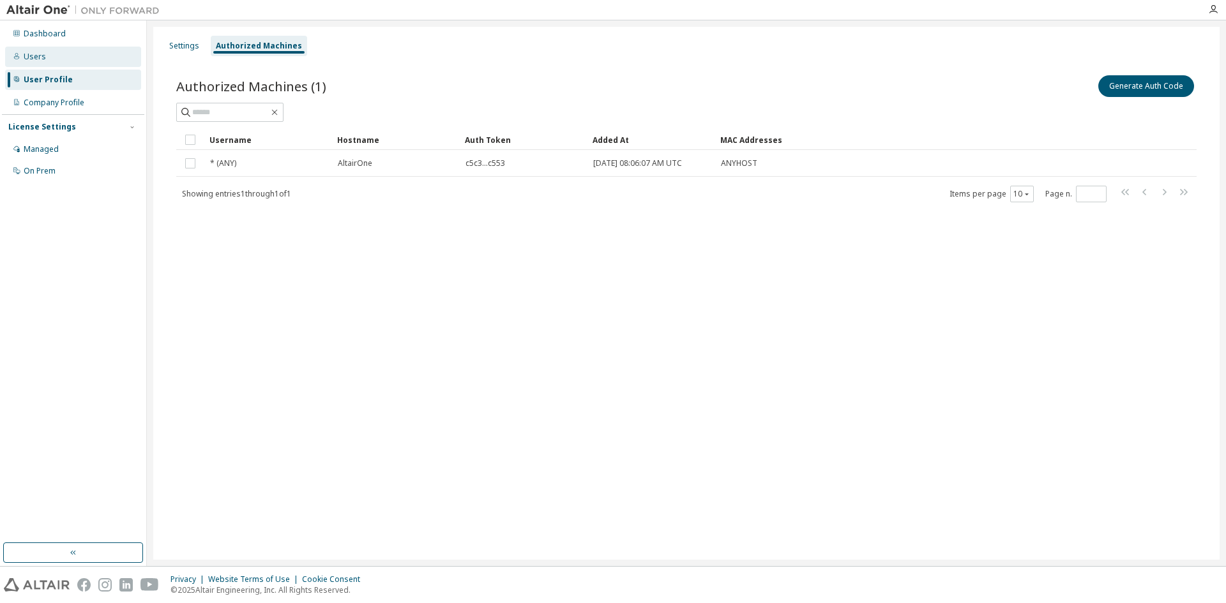
click at [49, 59] on div "Users" at bounding box center [73, 57] width 136 height 20
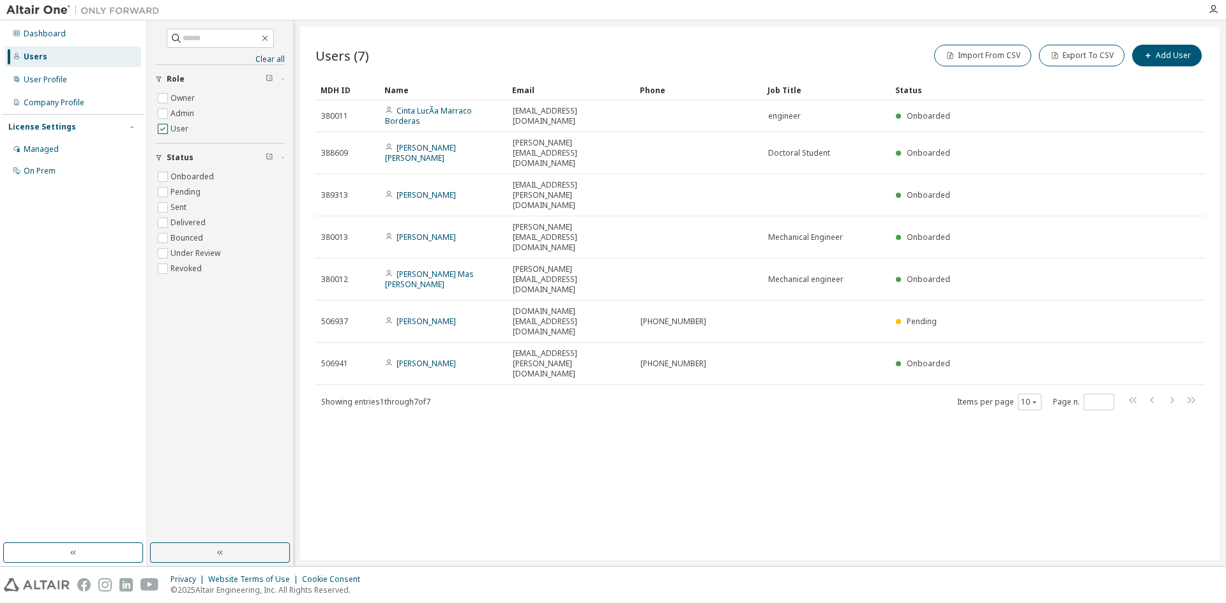
click at [170, 124] on label "User" at bounding box center [180, 128] width 20 height 15
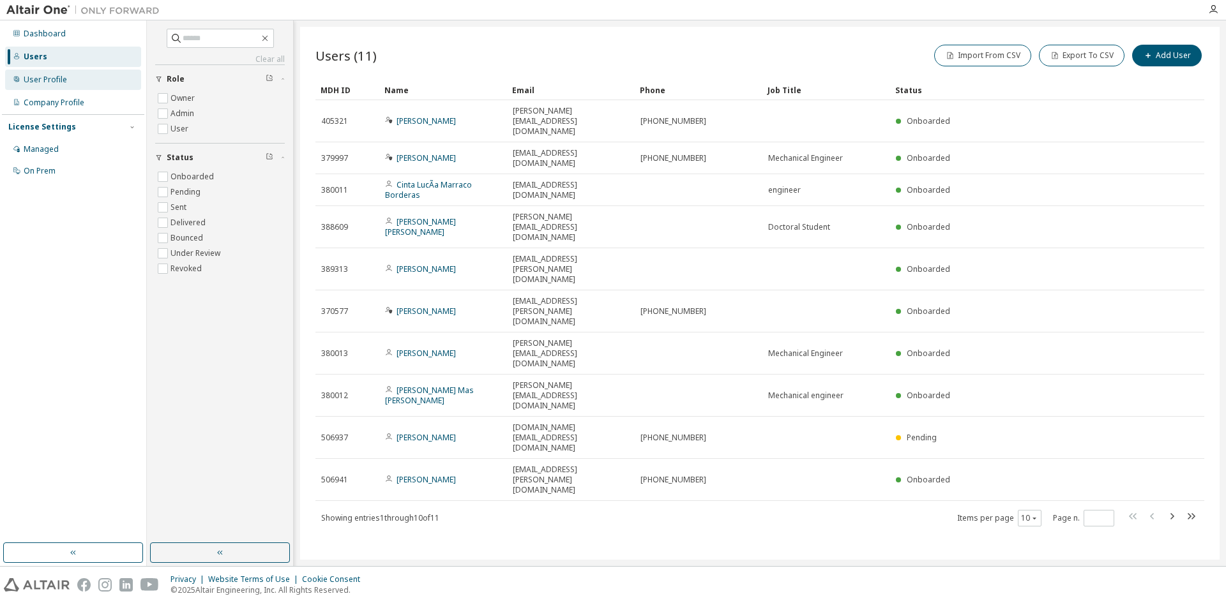
click at [82, 82] on div "User Profile" at bounding box center [73, 80] width 136 height 20
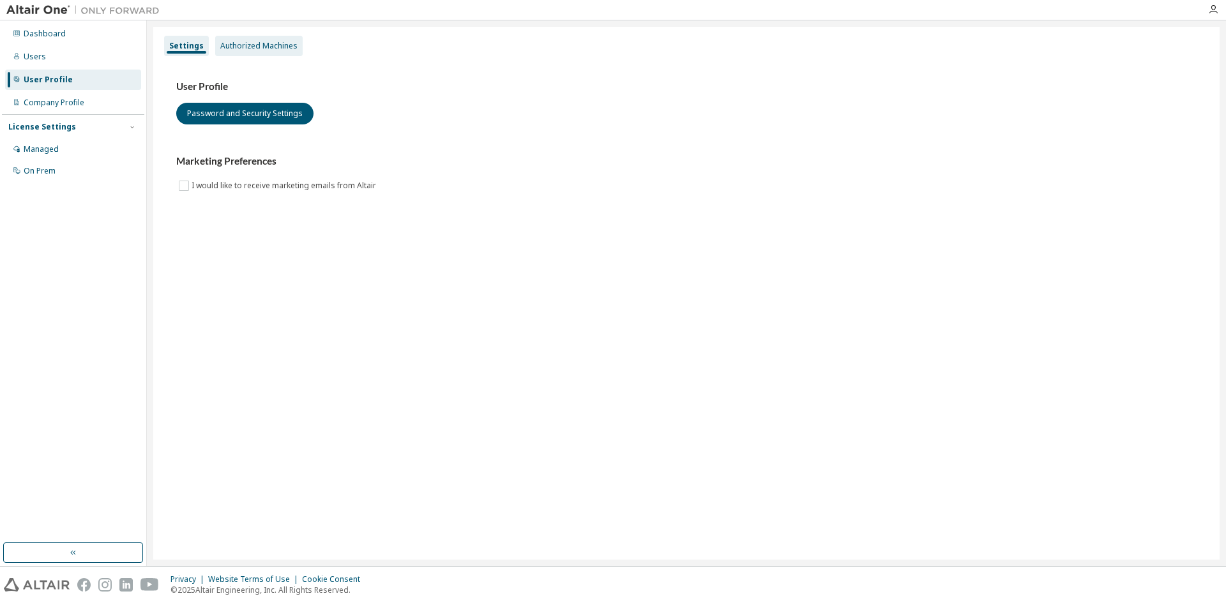
click at [271, 49] on div "Authorized Machines" at bounding box center [258, 46] width 77 height 10
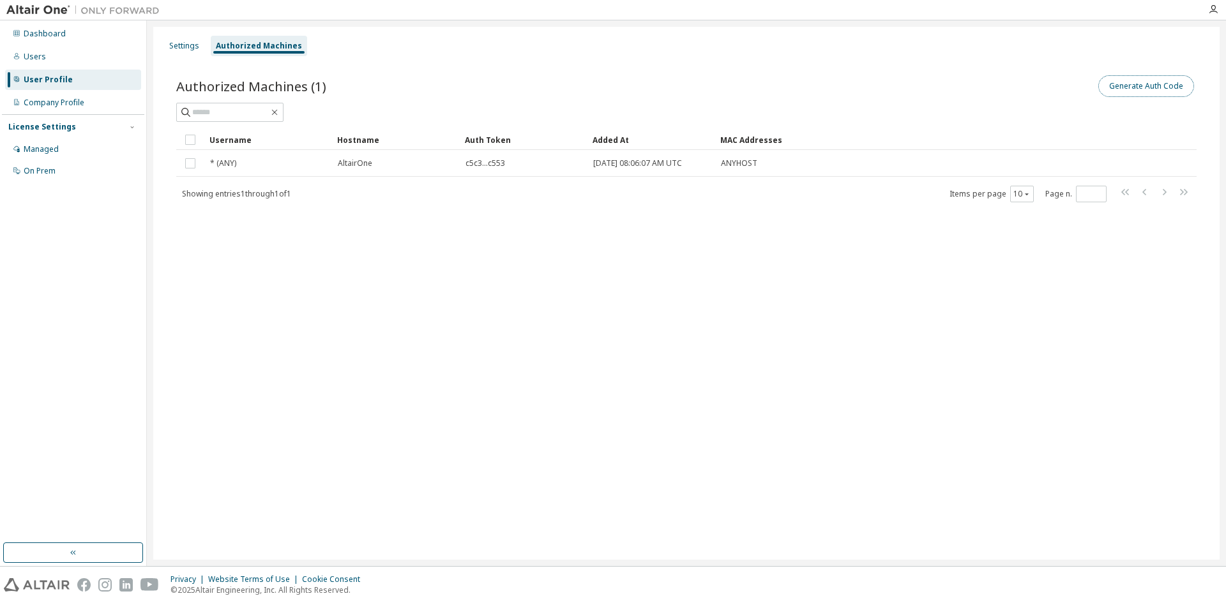
click at [1123, 93] on button "Generate Auth Code" at bounding box center [1146, 86] width 96 height 22
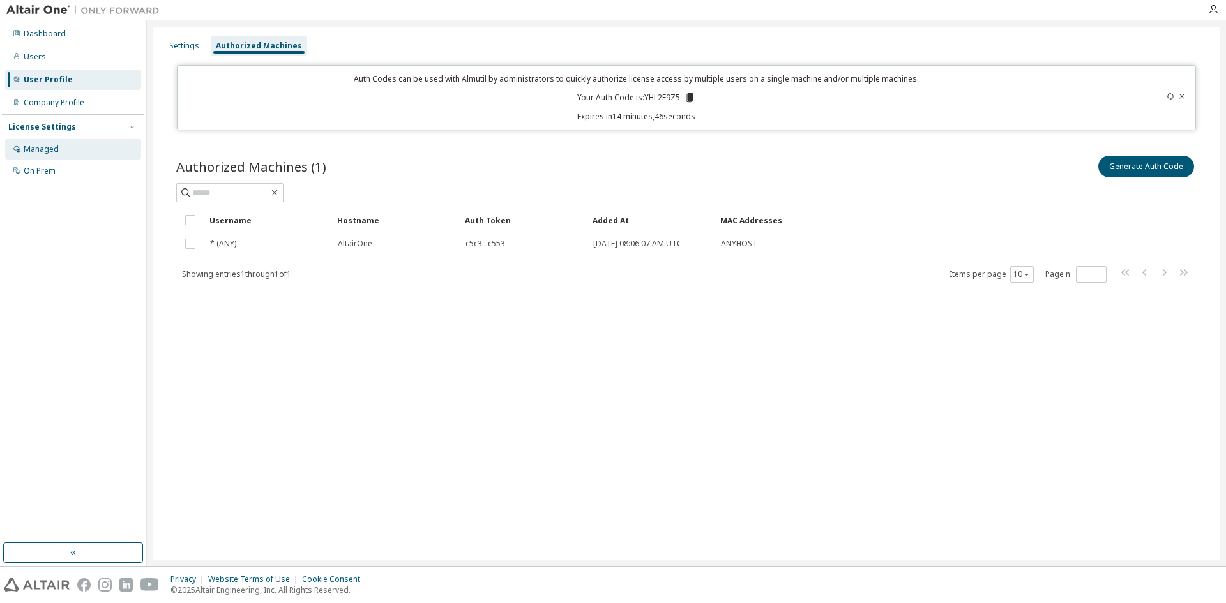
click at [44, 145] on div "Managed" at bounding box center [41, 149] width 35 height 10
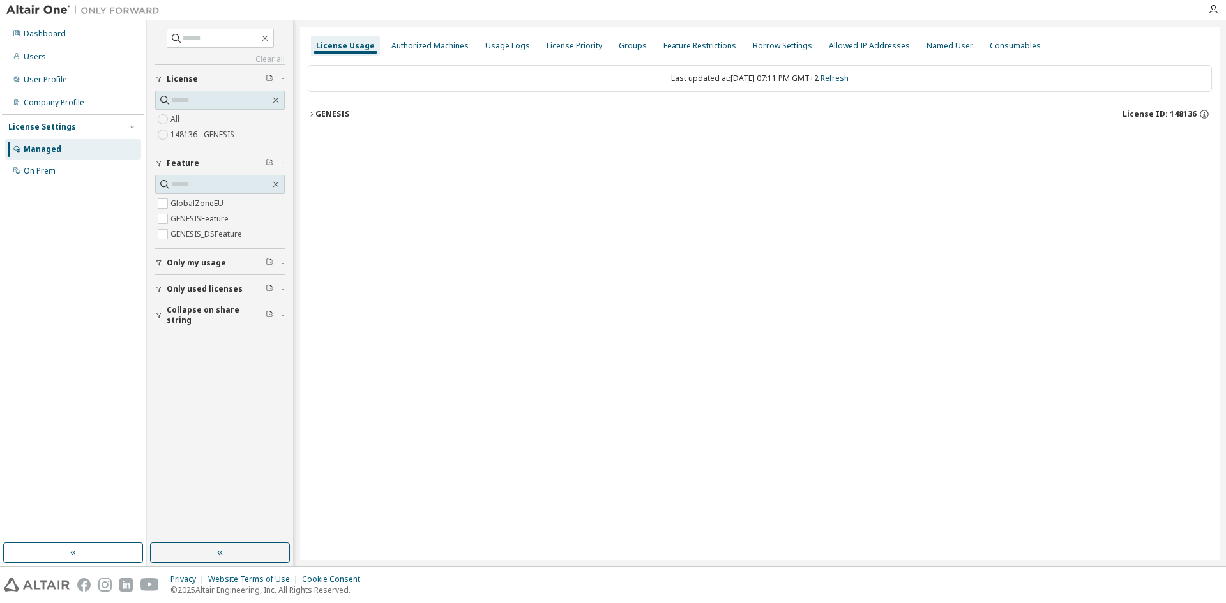
click at [311, 109] on button "GENESIS License ID: 148136" at bounding box center [760, 114] width 904 height 28
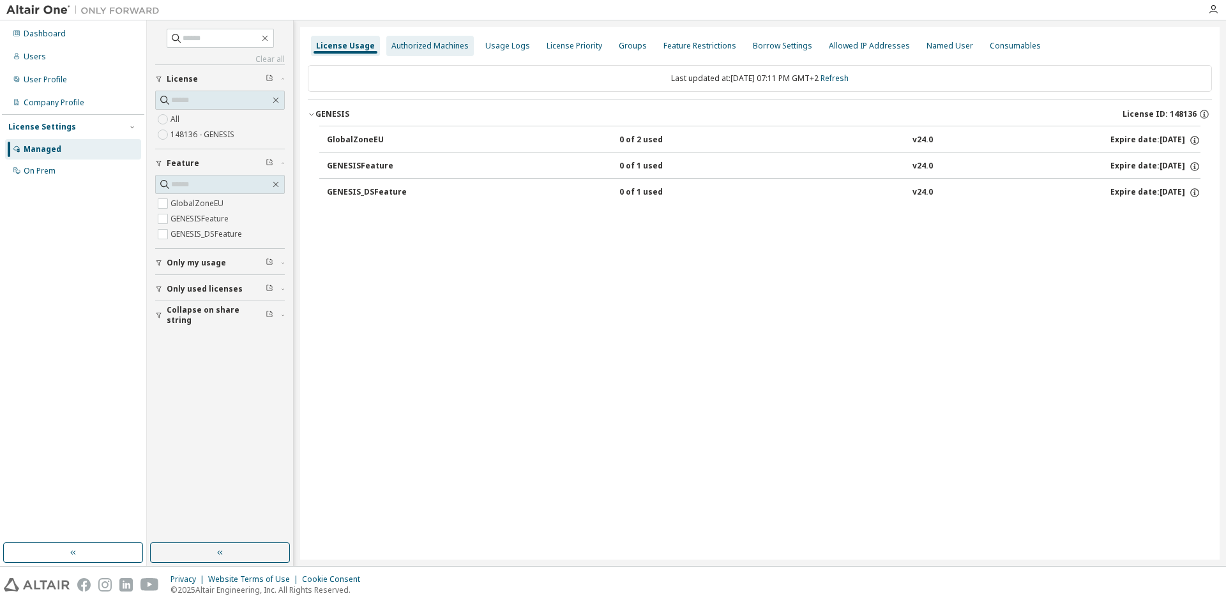
click at [421, 46] on div "Authorized Machines" at bounding box center [429, 46] width 77 height 10
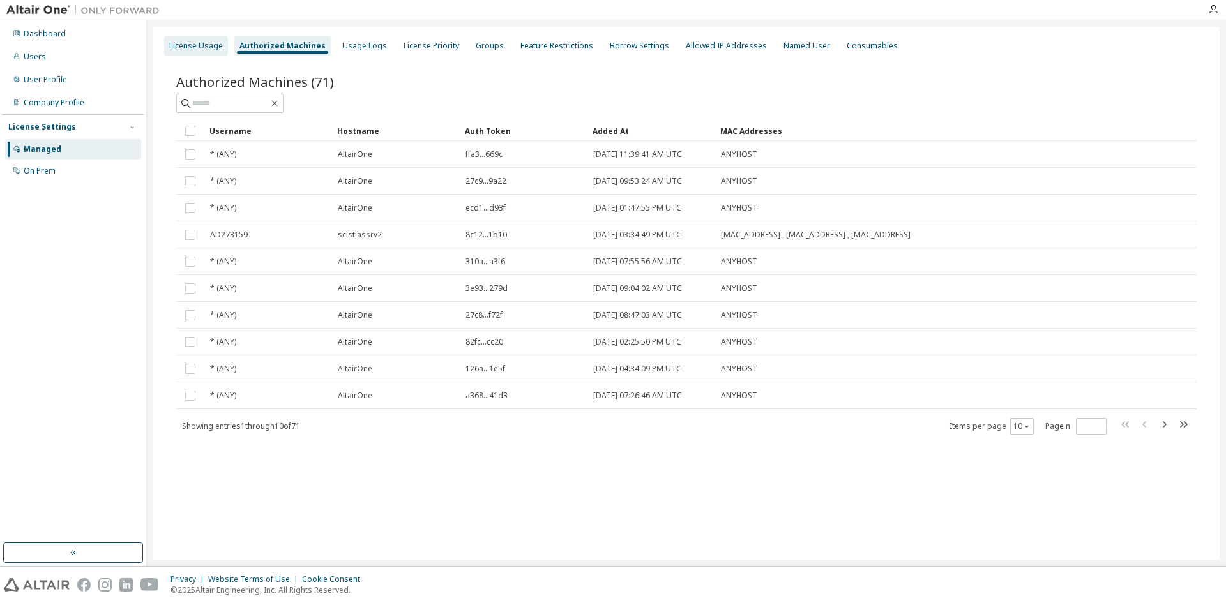
click at [214, 49] on div "License Usage" at bounding box center [196, 46] width 54 height 10
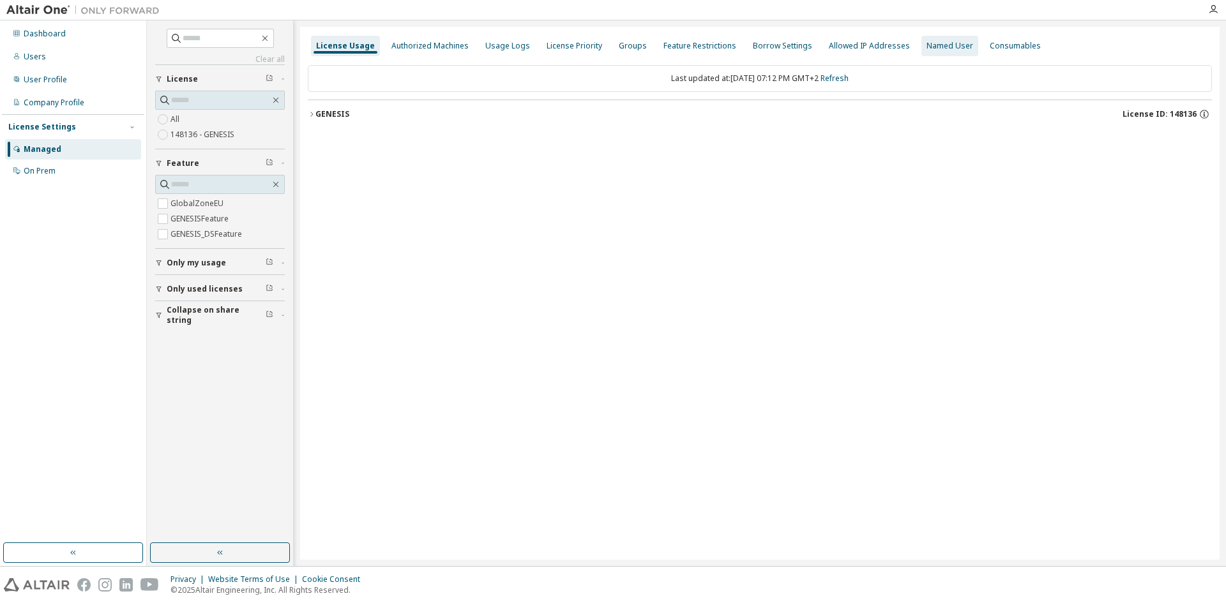
click at [926, 47] on div "Named User" at bounding box center [949, 46] width 47 height 10
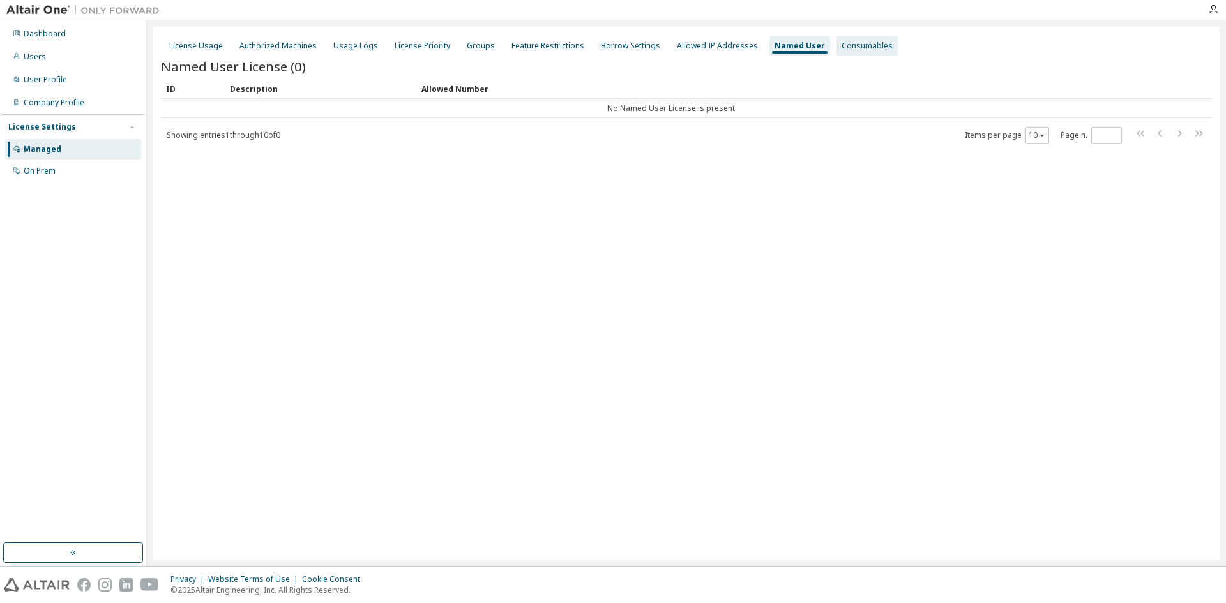
click at [857, 41] on div "Consumables" at bounding box center [866, 46] width 51 height 10
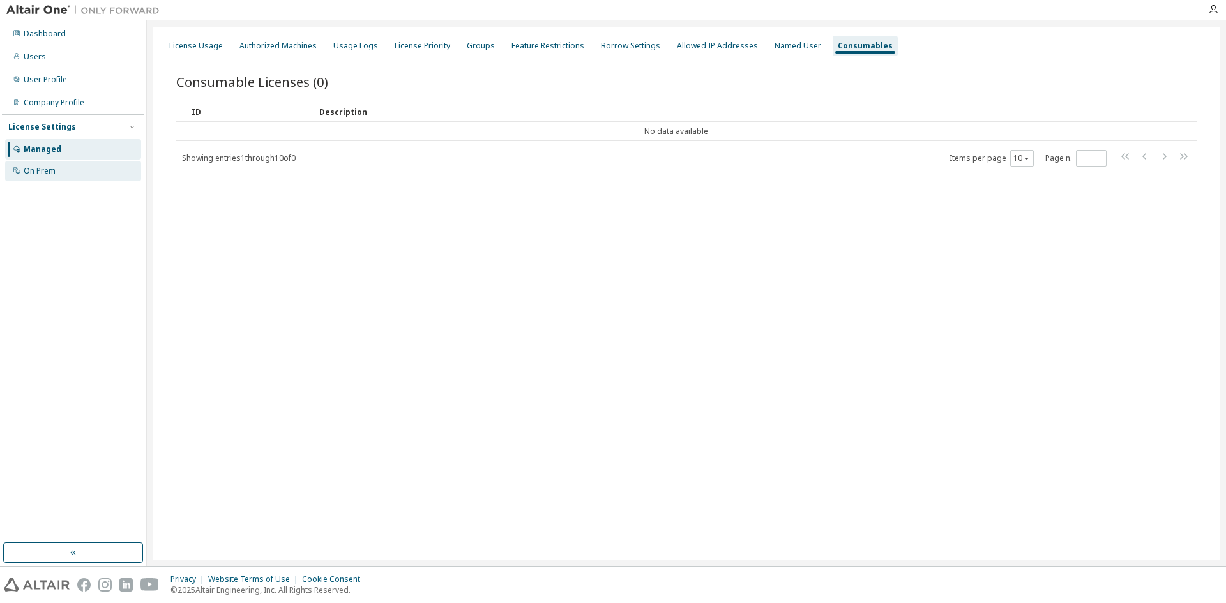
click at [39, 163] on div "On Prem" at bounding box center [73, 171] width 136 height 20
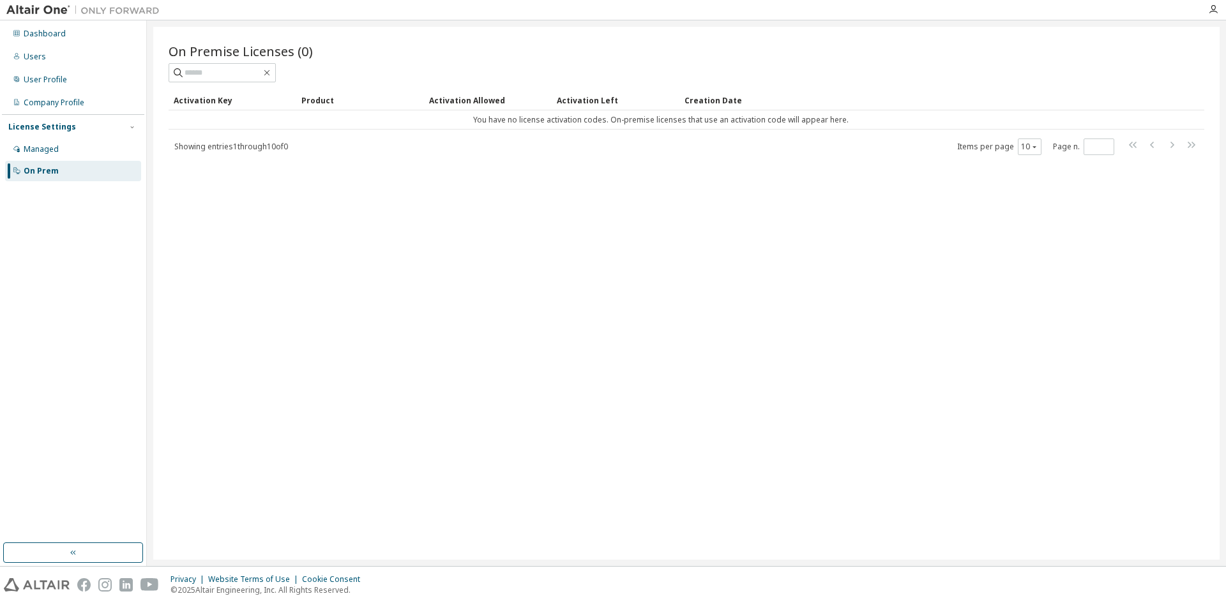
click at [42, 132] on div "License Settings" at bounding box center [42, 127] width 68 height 10
click at [45, 126] on div "License Settings" at bounding box center [42, 127] width 68 height 10
click at [49, 104] on div "Company Profile" at bounding box center [54, 103] width 61 height 10
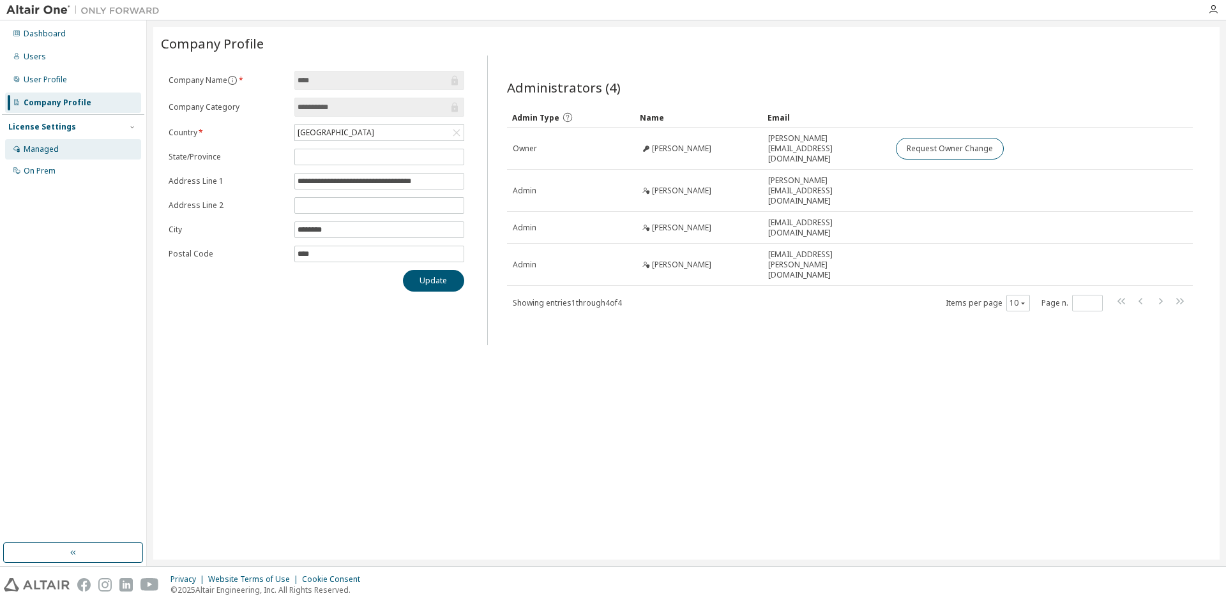
click at [52, 149] on div "Managed" at bounding box center [41, 149] width 35 height 10
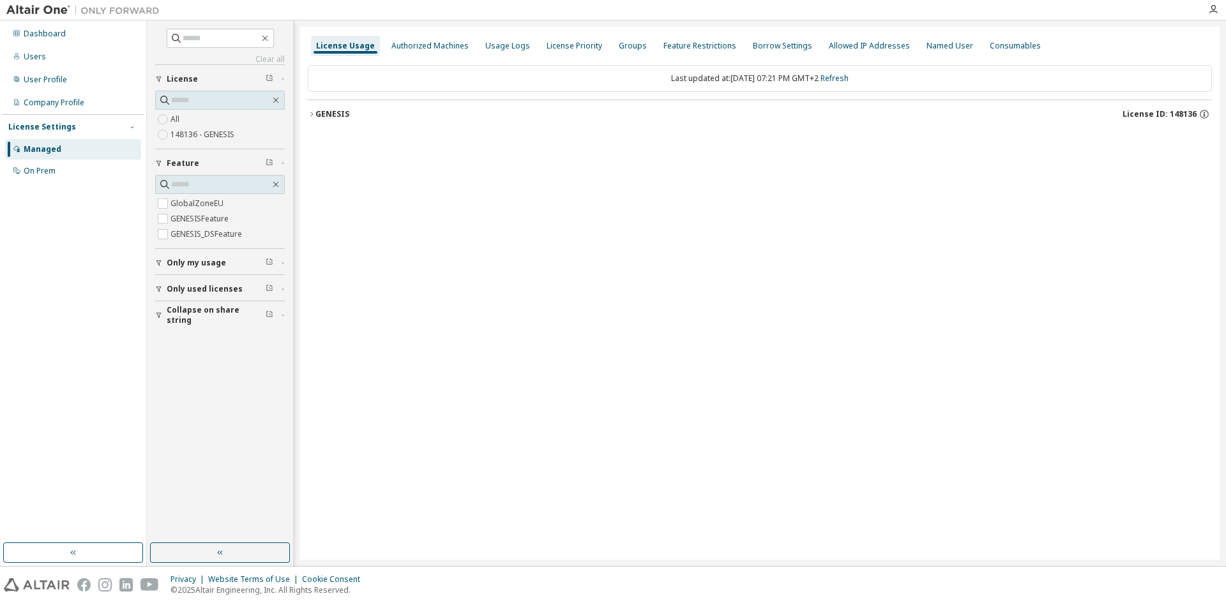
click at [329, 114] on div "GENESIS" at bounding box center [332, 114] width 34 height 10
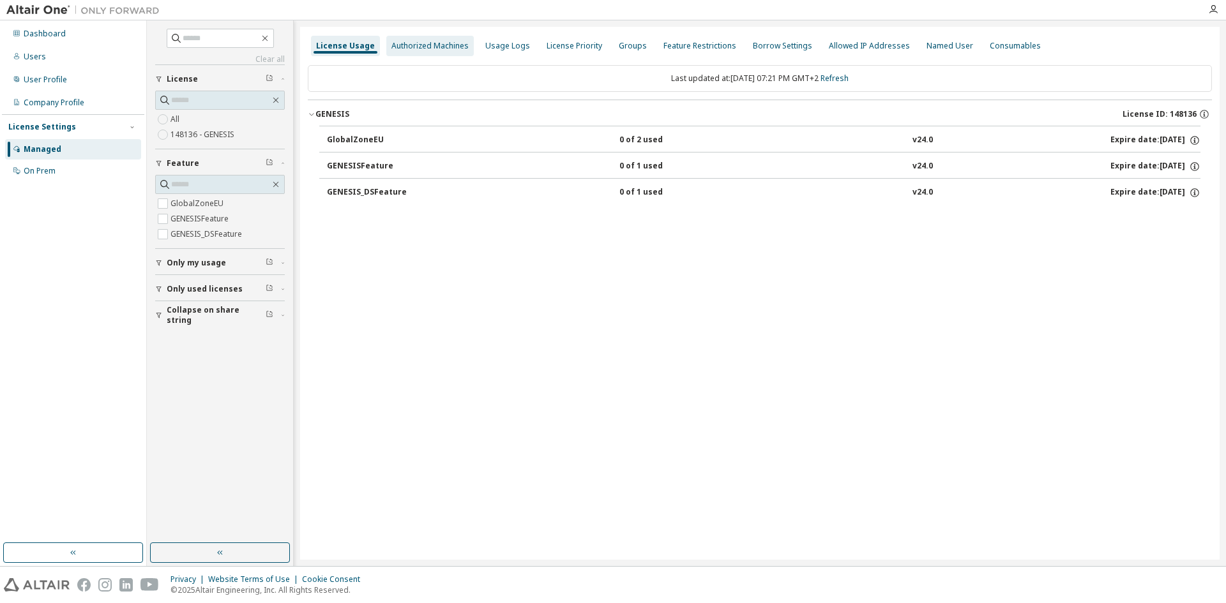
click at [465, 46] on div "Authorized Machines" at bounding box center [429, 46] width 87 height 20
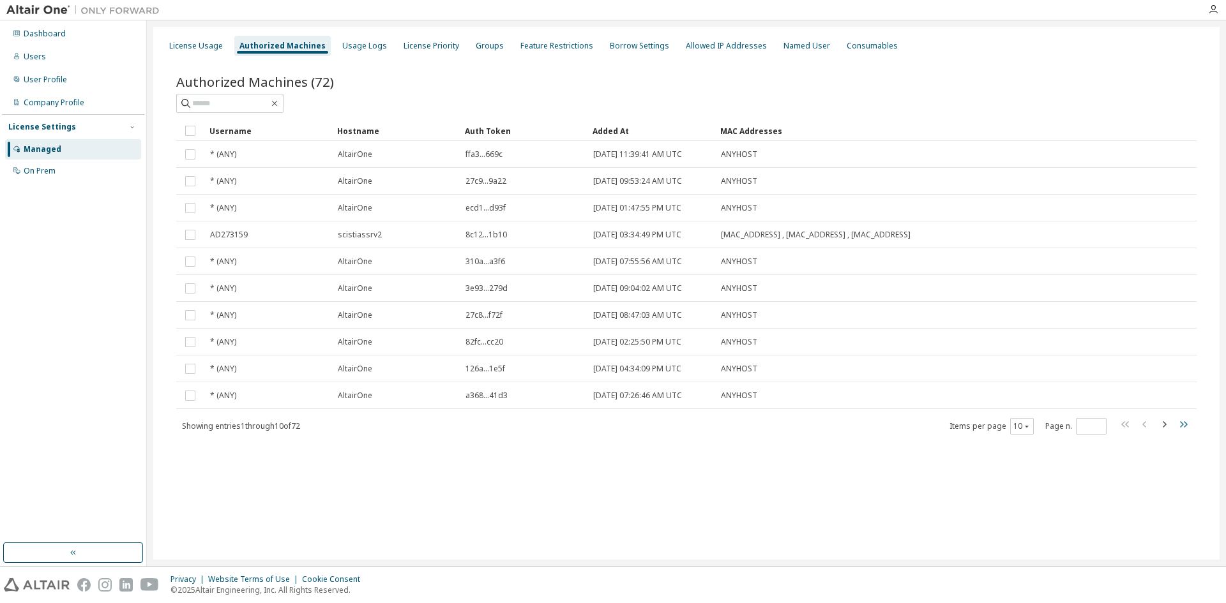
click at [1182, 425] on icon "button" at bounding box center [1184, 424] width 8 height 6
type input "*"
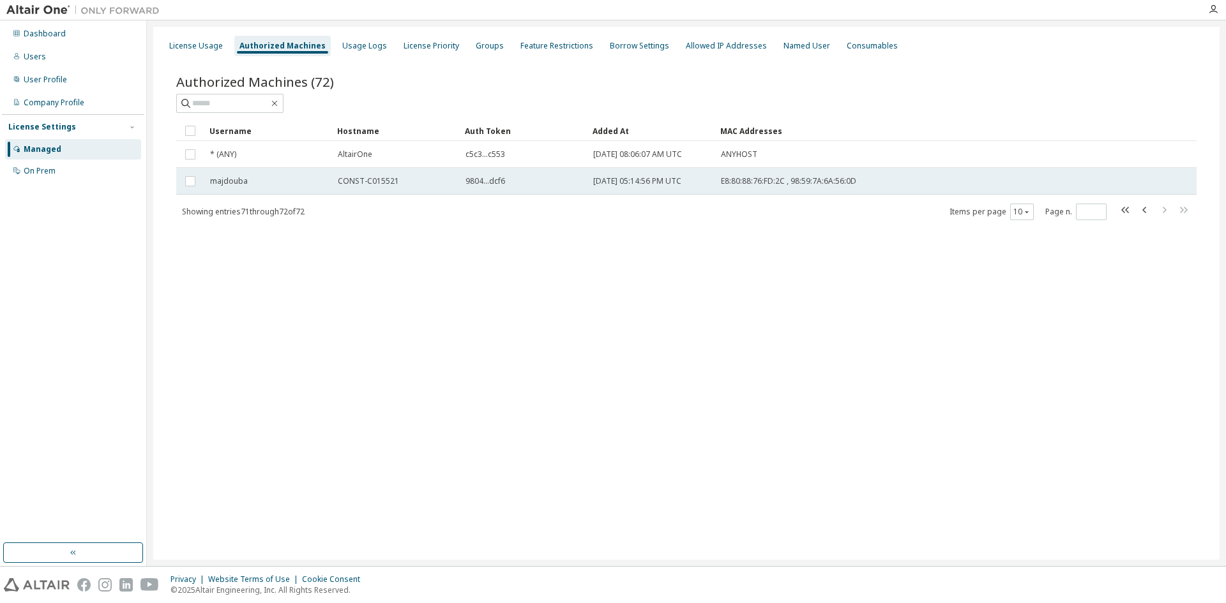
click at [767, 177] on span "E8:80:88:76:FD:2C , 98:59:7A:6A:56:0D" at bounding box center [788, 181] width 135 height 10
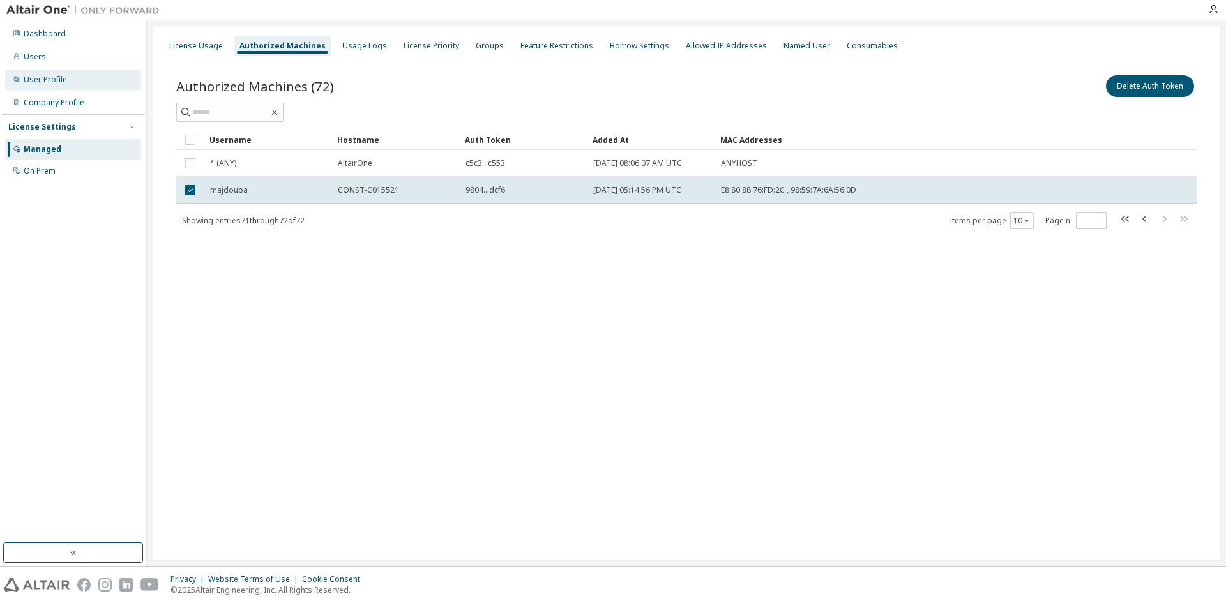
click at [43, 81] on div "User Profile" at bounding box center [45, 80] width 43 height 10
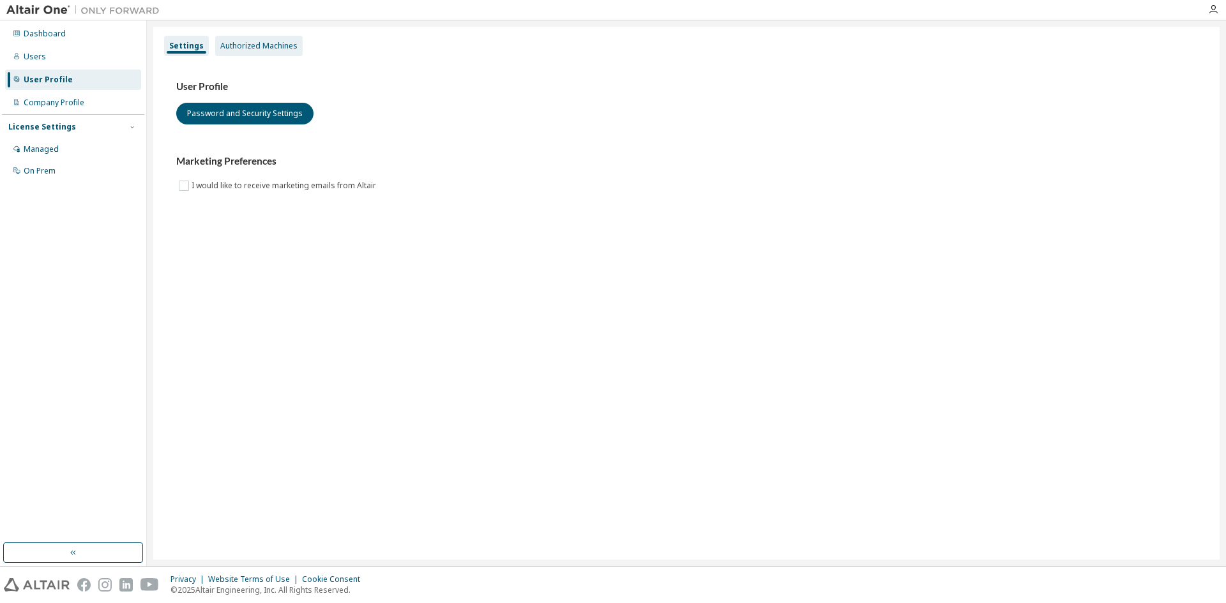
click at [234, 45] on div "Authorized Machines" at bounding box center [258, 46] width 77 height 10
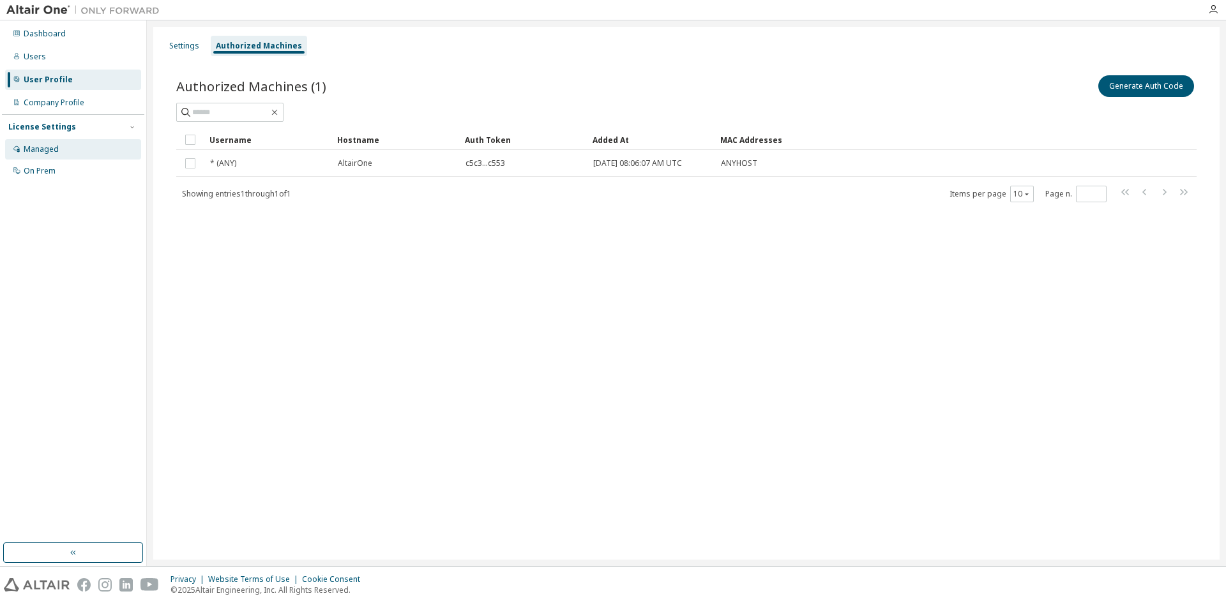
click at [59, 142] on div "Managed" at bounding box center [73, 149] width 136 height 20
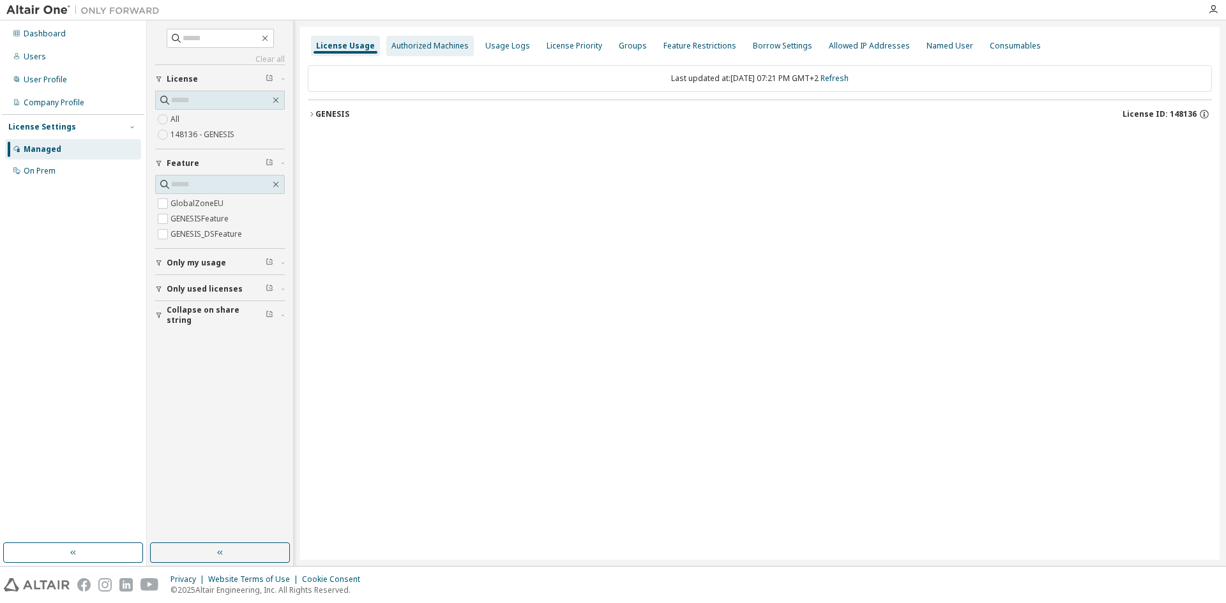
click at [391, 50] on div "Authorized Machines" at bounding box center [429, 46] width 77 height 10
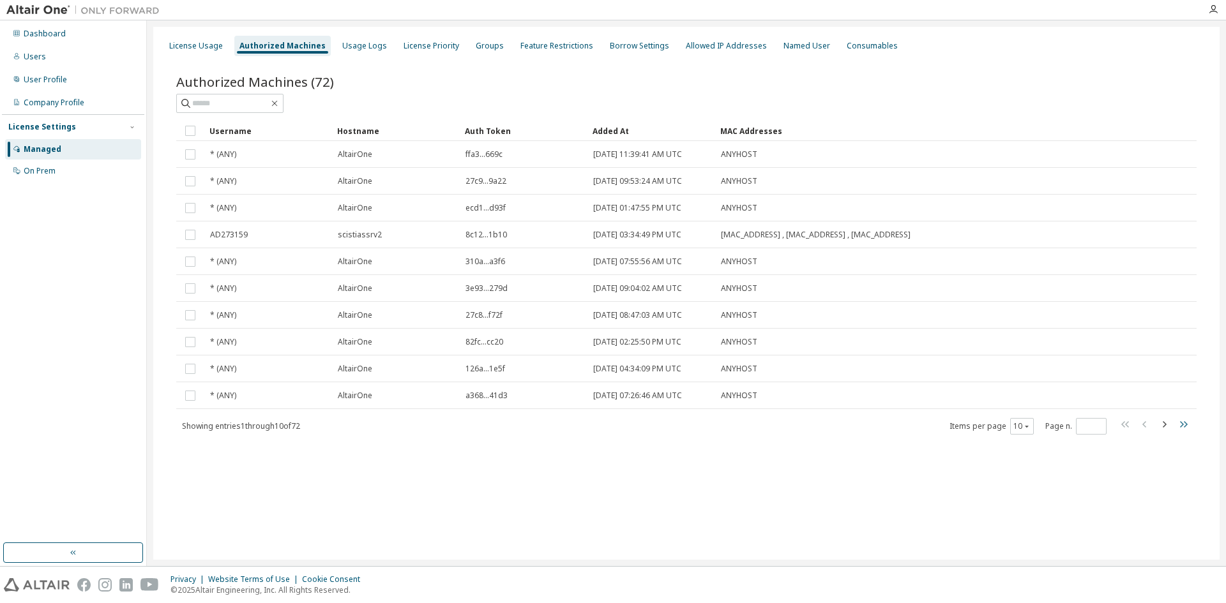
click at [1190, 425] on icon "button" at bounding box center [1182, 424] width 15 height 15
type input "*"
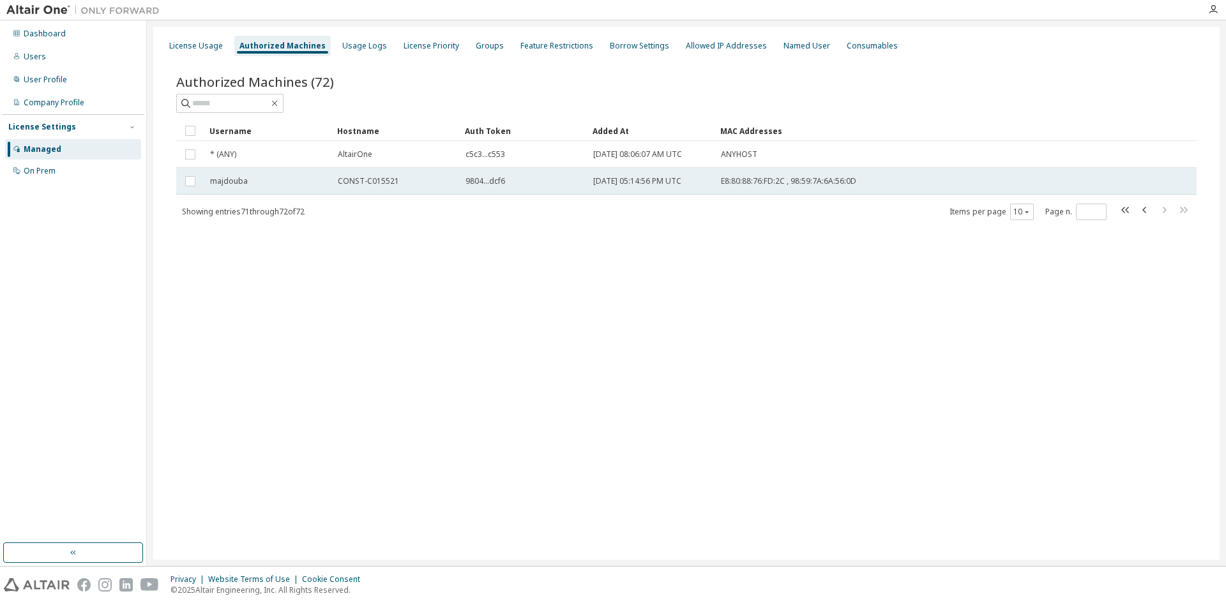
click at [260, 186] on td "majdouba" at bounding box center [268, 181] width 128 height 27
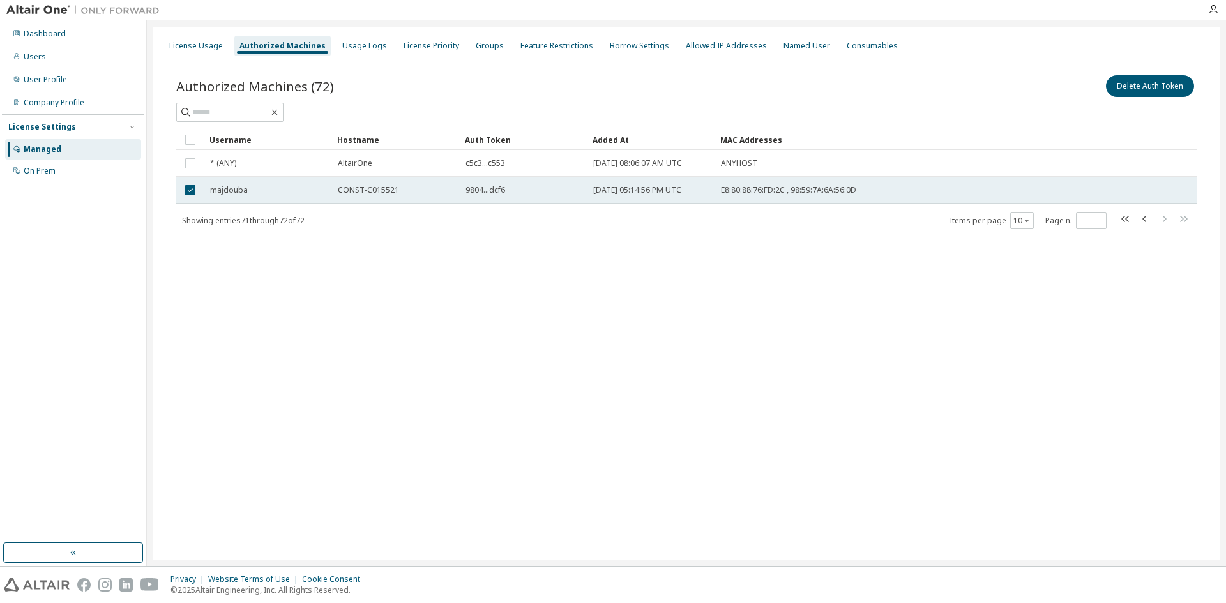
click at [238, 186] on span "majdouba" at bounding box center [229, 190] width 38 height 10
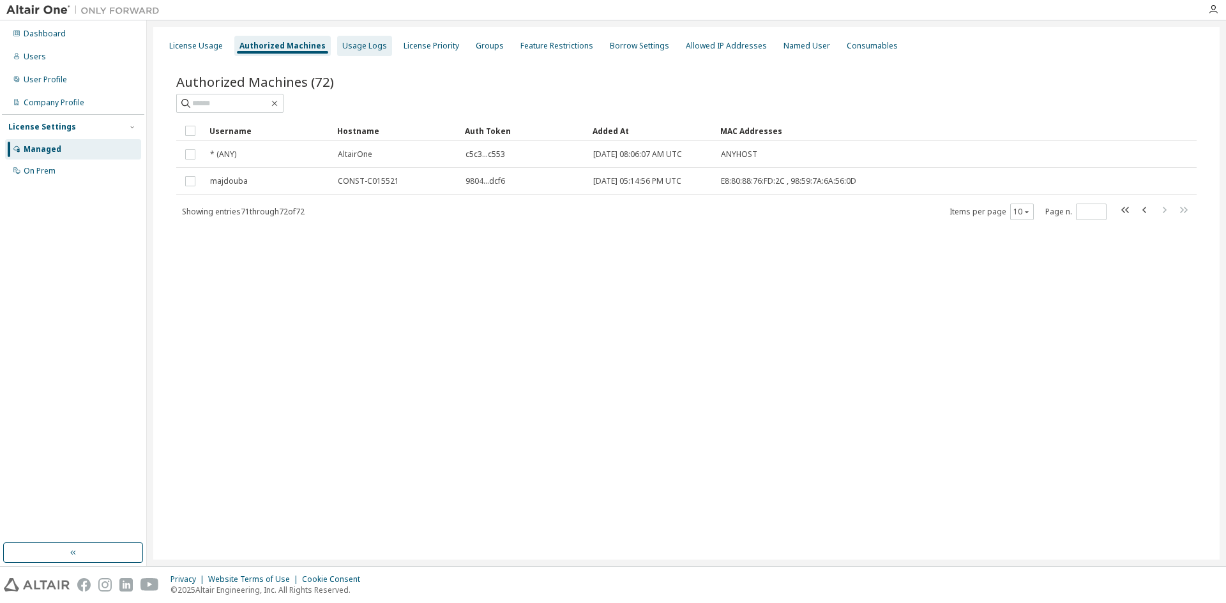
click at [347, 49] on div "Usage Logs" at bounding box center [364, 46] width 45 height 10
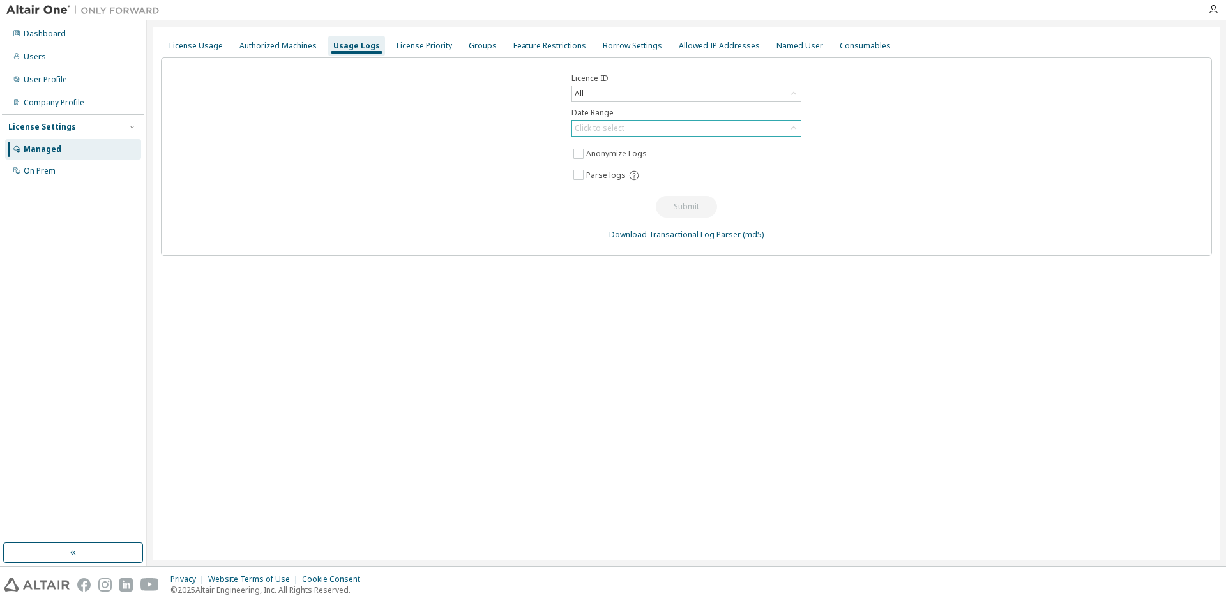
click at [581, 124] on div "Click to select" at bounding box center [600, 128] width 50 height 10
click at [428, 53] on div "License Priority" at bounding box center [424, 46] width 66 height 20
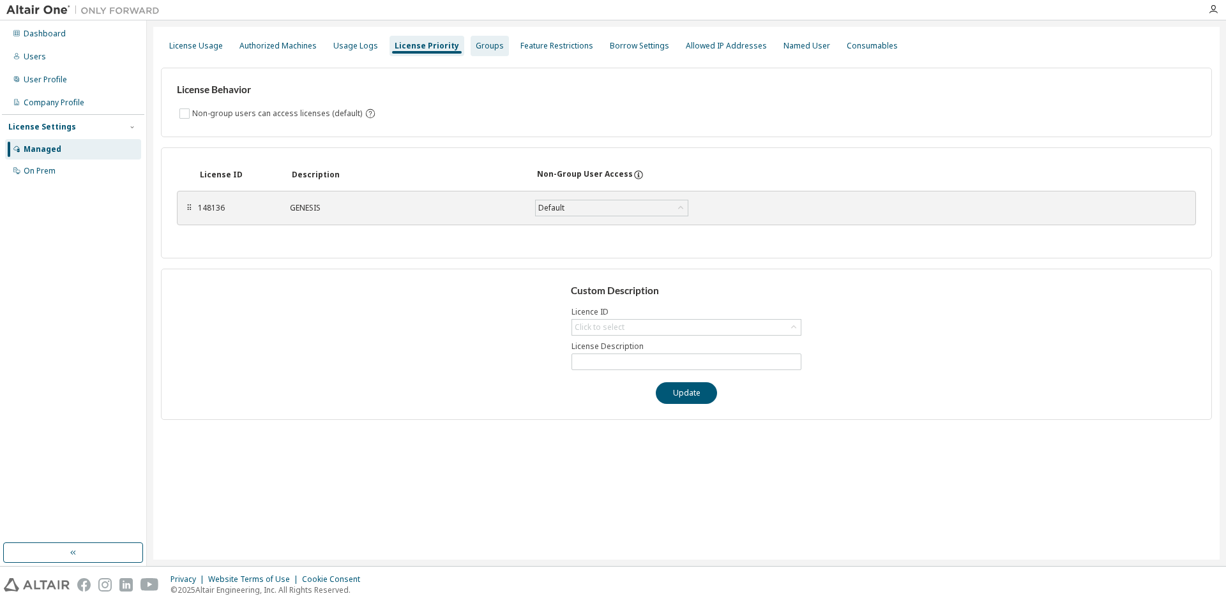
click at [476, 53] on div "Groups" at bounding box center [489, 46] width 38 height 20
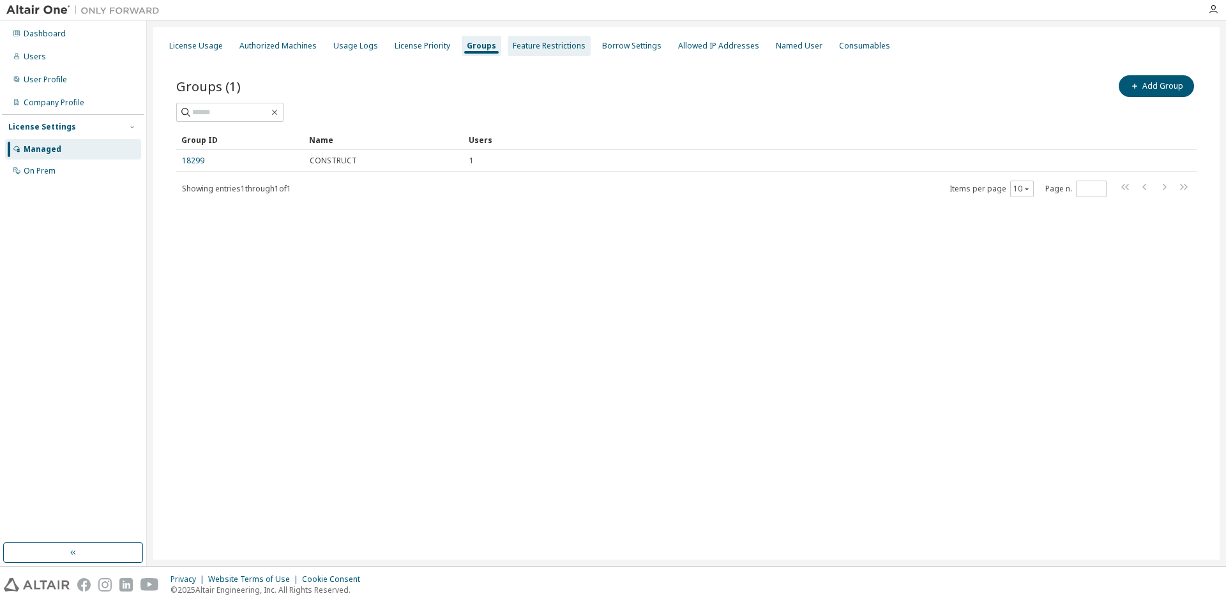
click at [520, 56] on div "Feature Restrictions" at bounding box center [549, 46] width 83 height 20
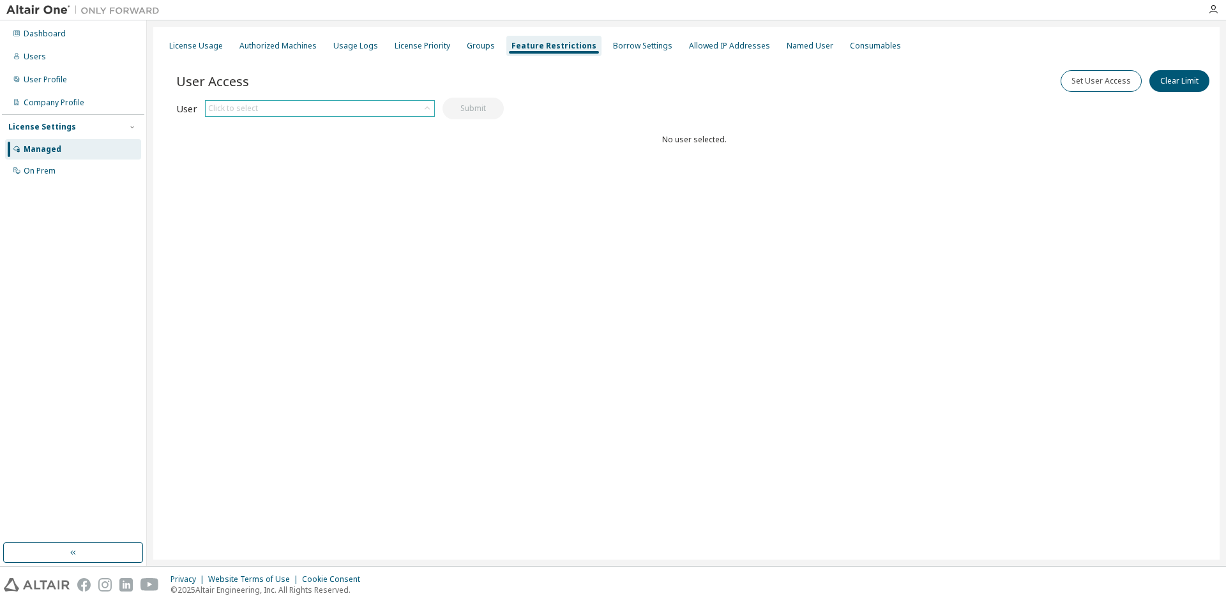
click at [369, 114] on div "Click to select" at bounding box center [320, 108] width 229 height 15
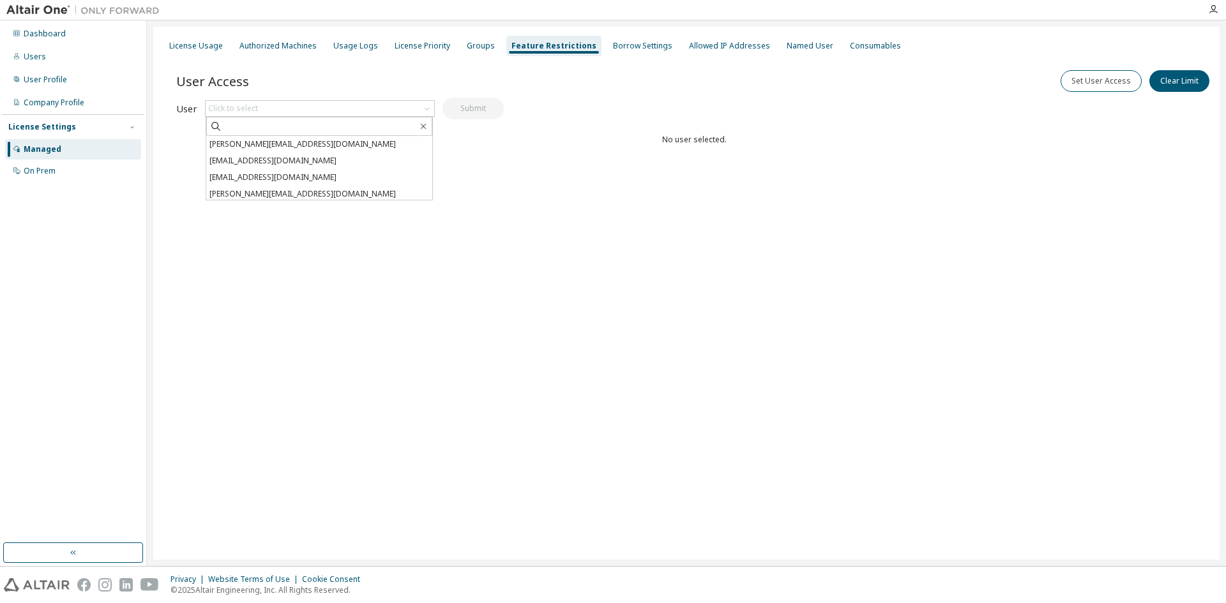
click at [488, 184] on div "User Access Set User Access Clear Limit Clear Load Save Save As Field Operator …" at bounding box center [693, 133] width 1035 height 153
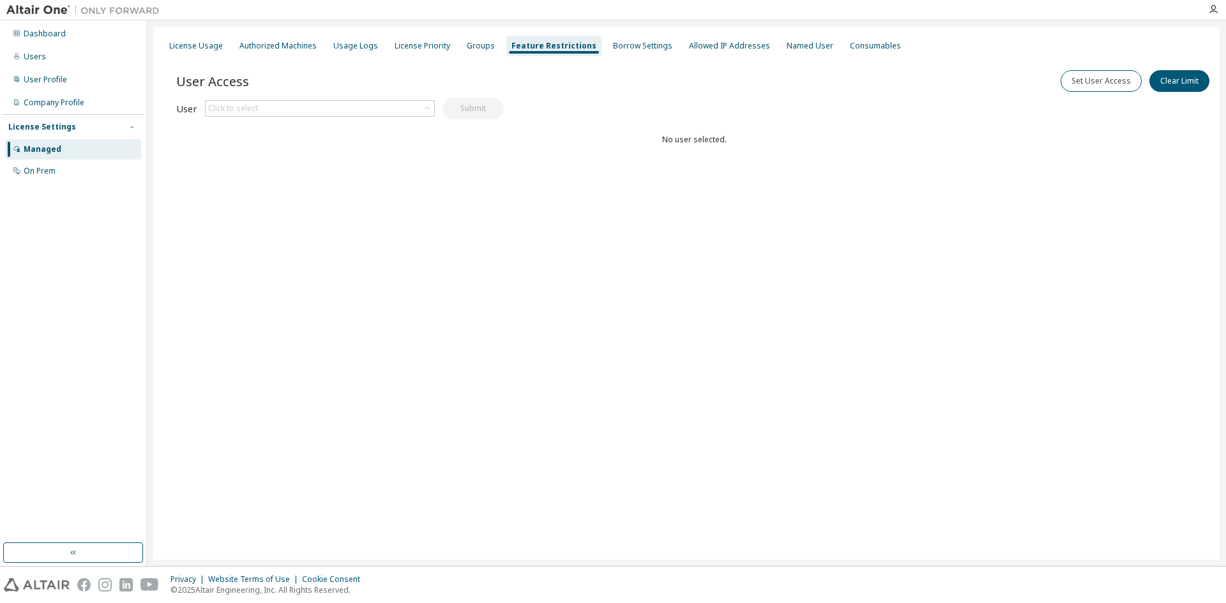
click at [589, 46] on div "License Usage Authorized Machines Usage Logs License Priority Groups Feature Re…" at bounding box center [686, 45] width 1051 height 23
click at [613, 46] on div "Borrow Settings" at bounding box center [642, 46] width 59 height 10
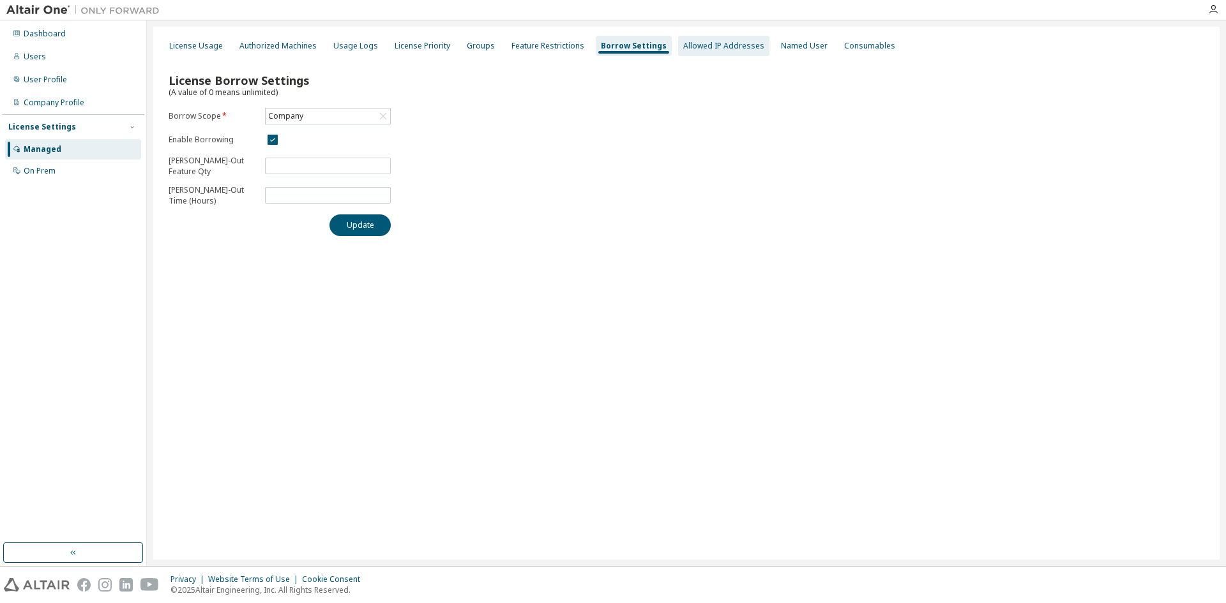
click at [683, 43] on div "Allowed IP Addresses" at bounding box center [723, 46] width 81 height 10
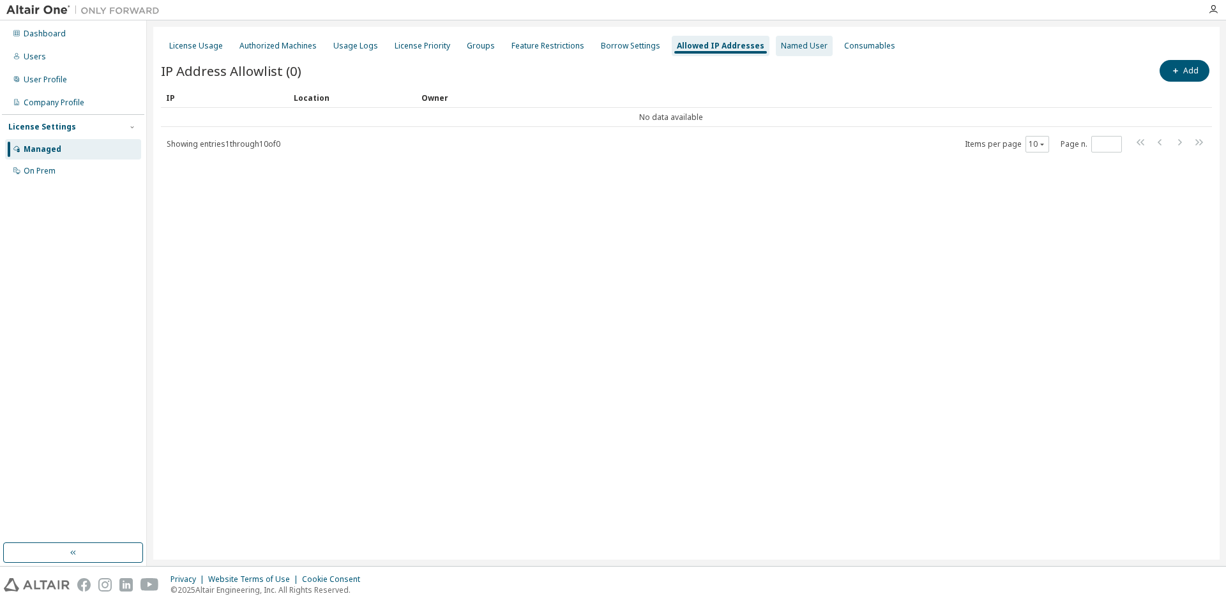
click at [781, 41] on div "Named User" at bounding box center [804, 46] width 47 height 10
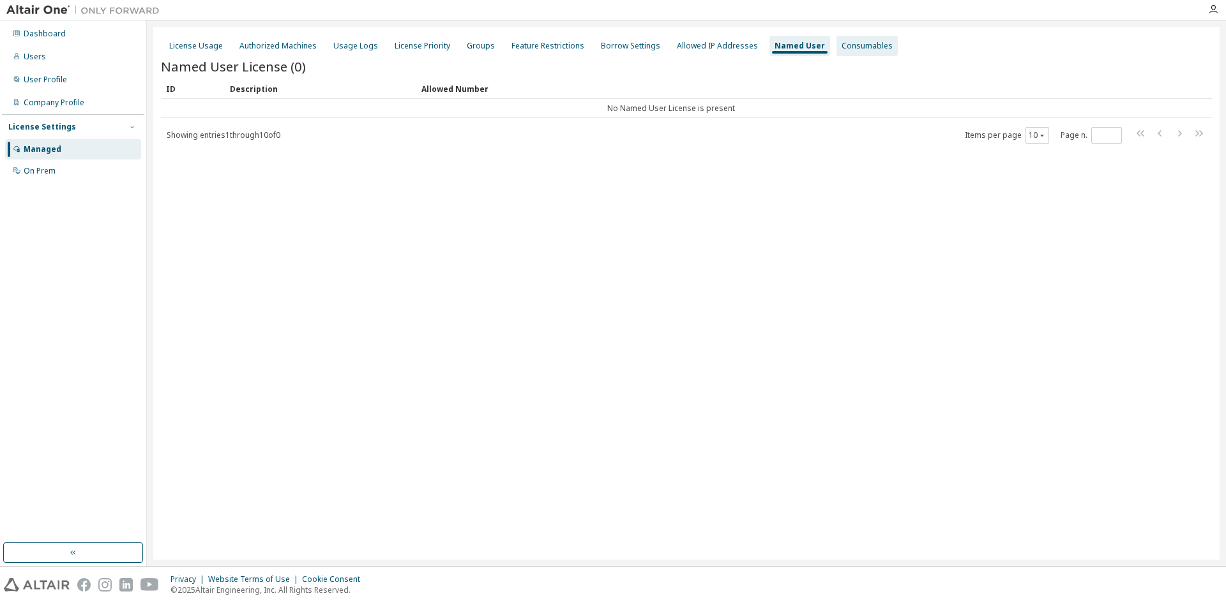
click at [859, 44] on div "Consumables" at bounding box center [866, 46] width 51 height 10
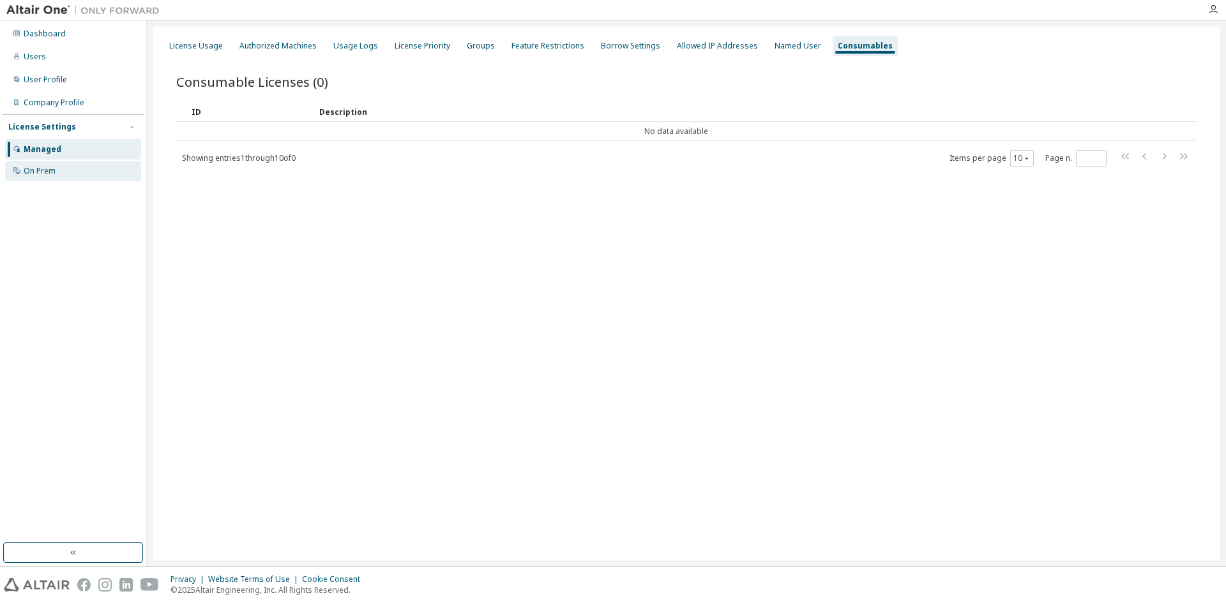
click at [80, 170] on div "On Prem" at bounding box center [73, 171] width 136 height 20
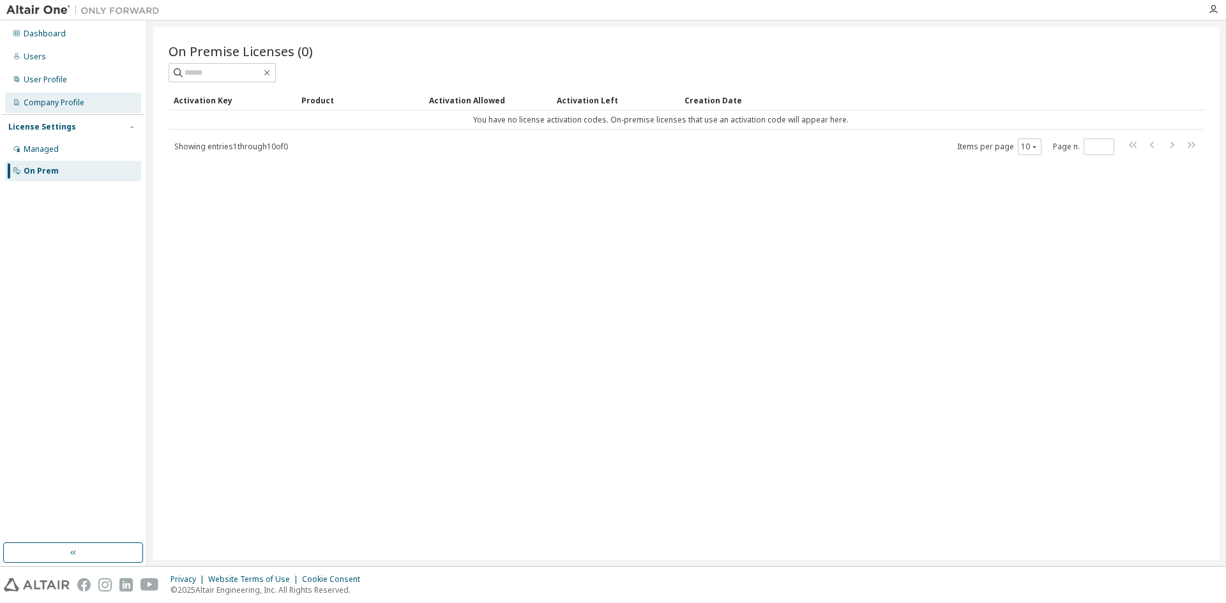
click at [61, 102] on div "Company Profile" at bounding box center [54, 103] width 61 height 10
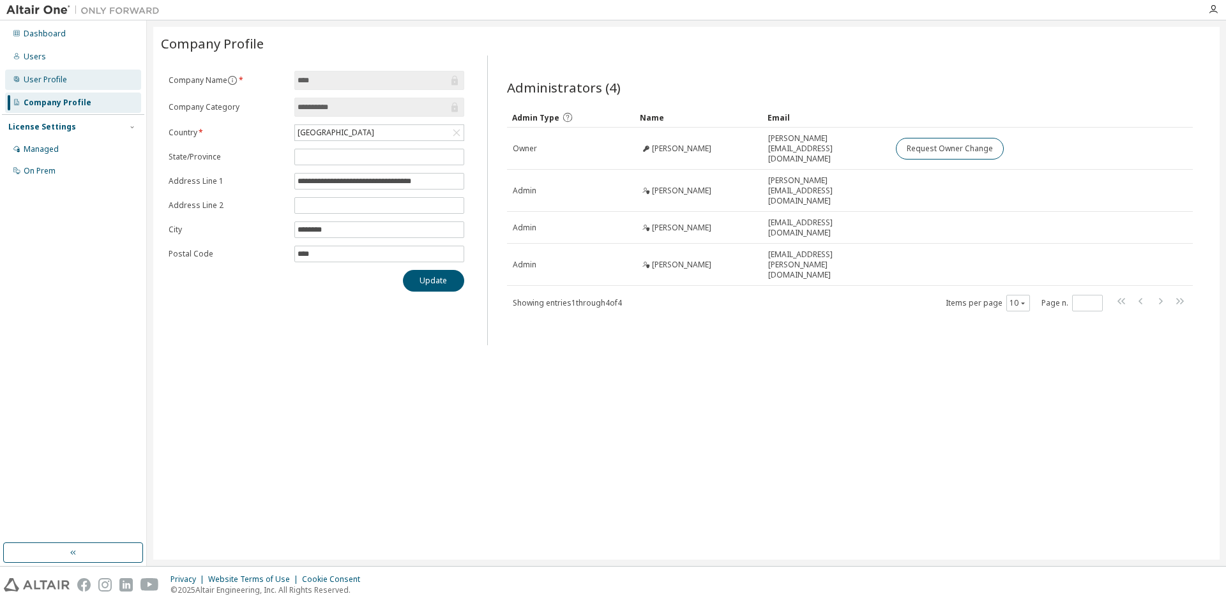
click at [58, 85] on div "User Profile" at bounding box center [73, 80] width 136 height 20
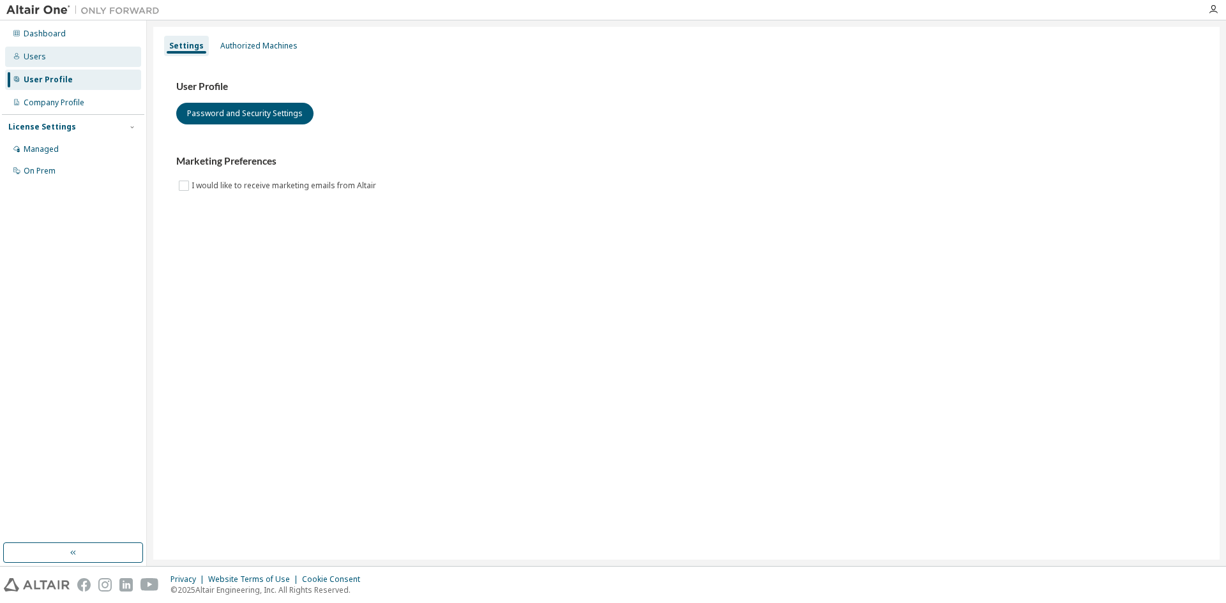
click at [42, 50] on div "Users" at bounding box center [73, 57] width 136 height 20
